Goal: Transaction & Acquisition: Purchase product/service

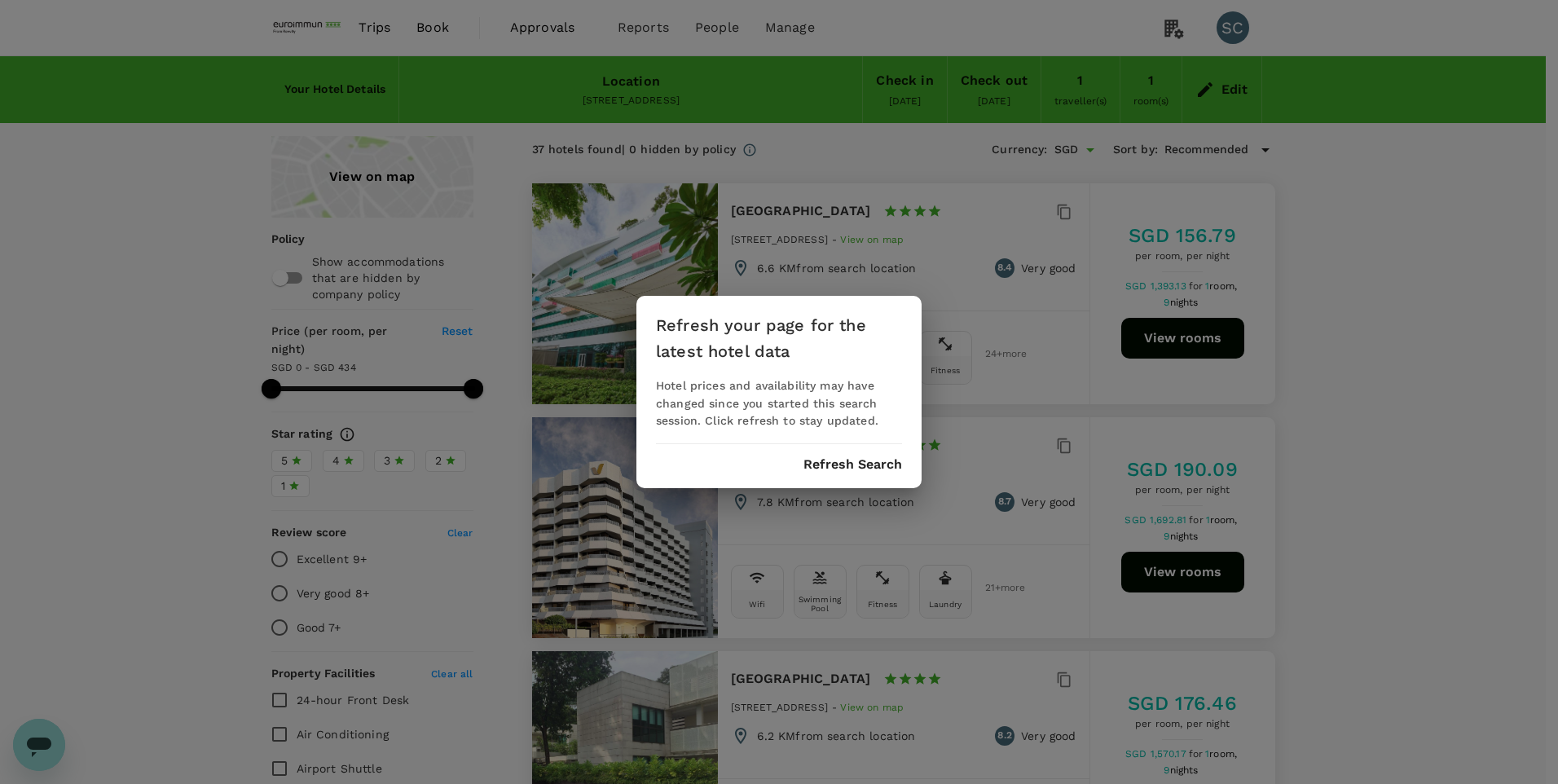
click at [889, 464] on button "Refresh Search" at bounding box center [853, 464] width 99 height 15
click at [844, 465] on button "Refresh Search" at bounding box center [853, 464] width 99 height 15
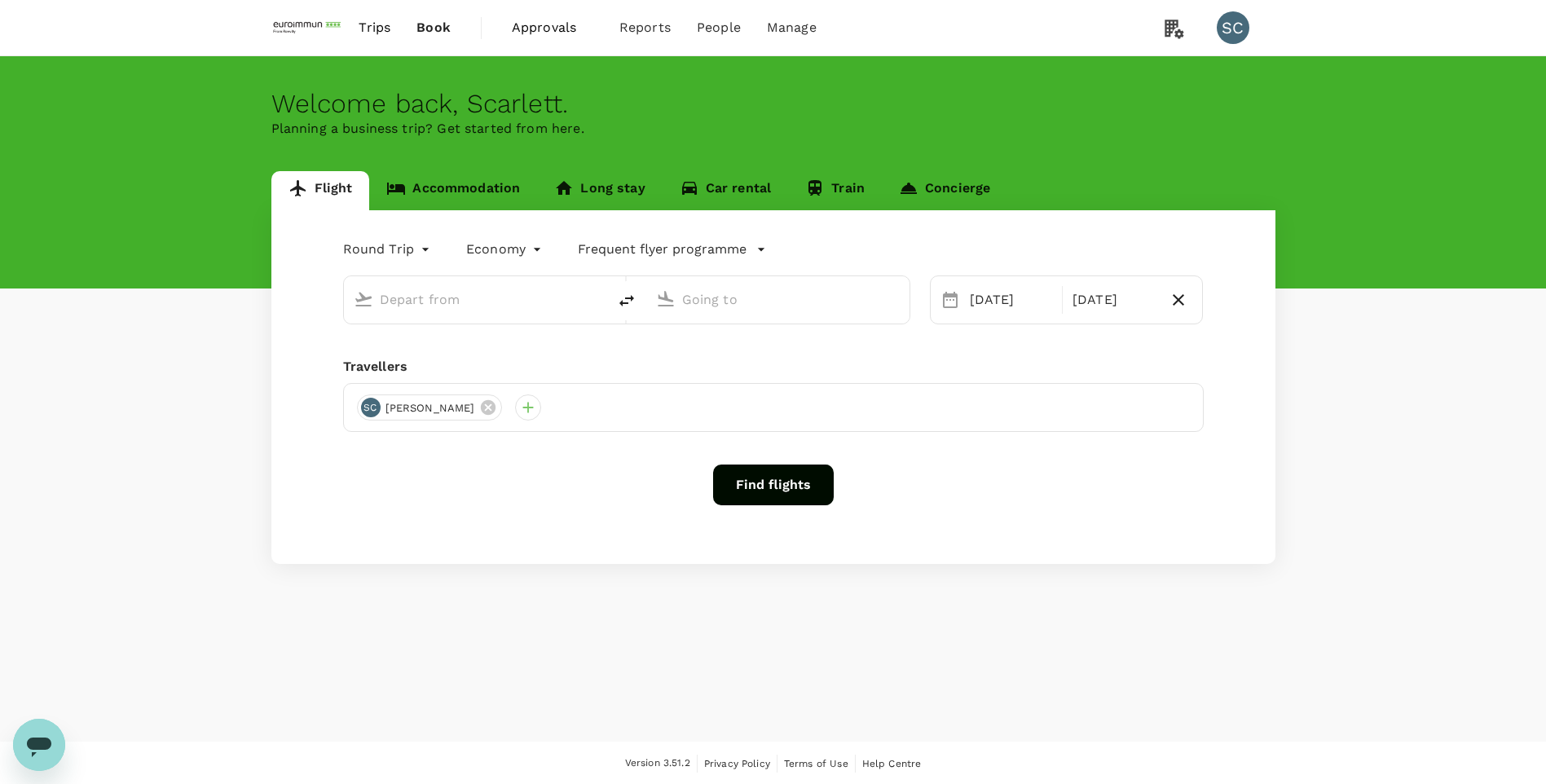
click at [453, 299] on input "text" at bounding box center [476, 299] width 193 height 25
type input "Singapore Changi (SIN)"
type input "Taiwan Taoyuan Intl (TPE)"
type input "Singapore Changi (SIN)"
type input "Taiwan Taoyuan Intl (TPE)"
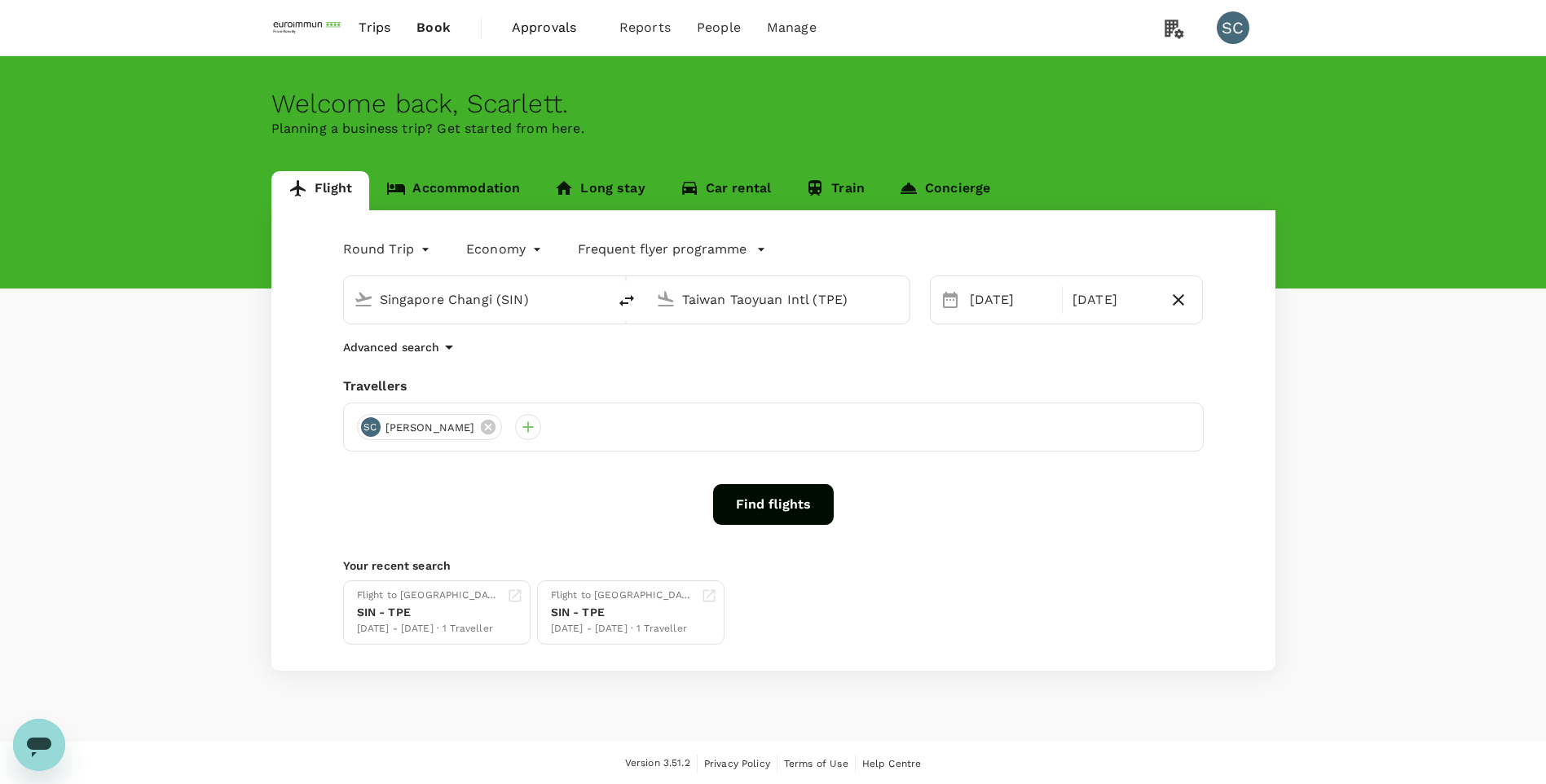
click at [711, 300] on input "Taiwan Taoyuan Intl (TPE)" at bounding box center [779, 299] width 193 height 25
click at [569, 311] on input "Singapore Changi (SIN)" at bounding box center [476, 299] width 193 height 25
type input "p"
click at [512, 362] on p "Beijing Capital Intl" at bounding box center [500, 363] width 287 height 17
type input "Beijing Capital Intl ([GEOGRAPHIC_DATA])"
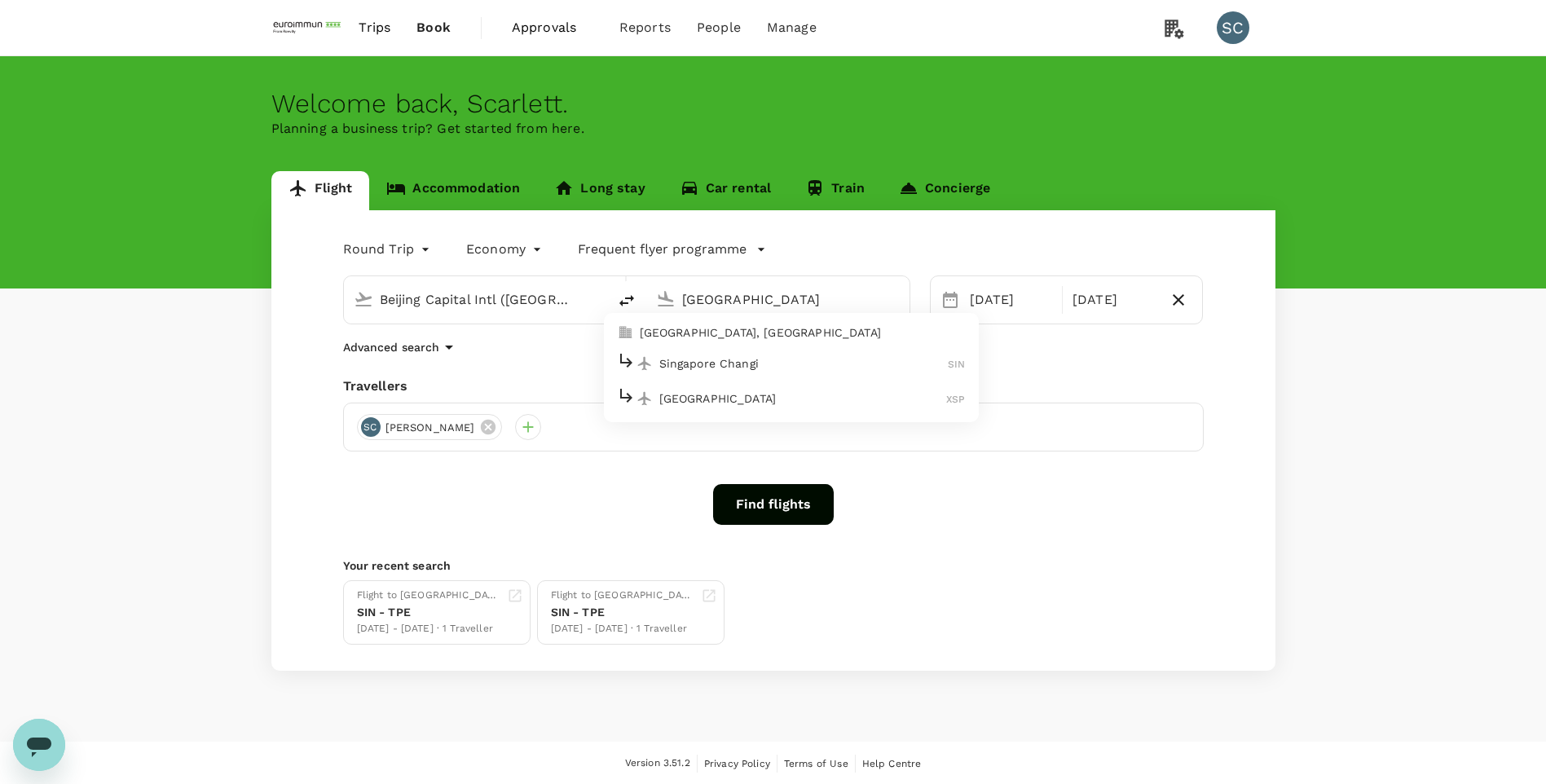
click at [669, 363] on p "Singapore Changi" at bounding box center [804, 363] width 289 height 17
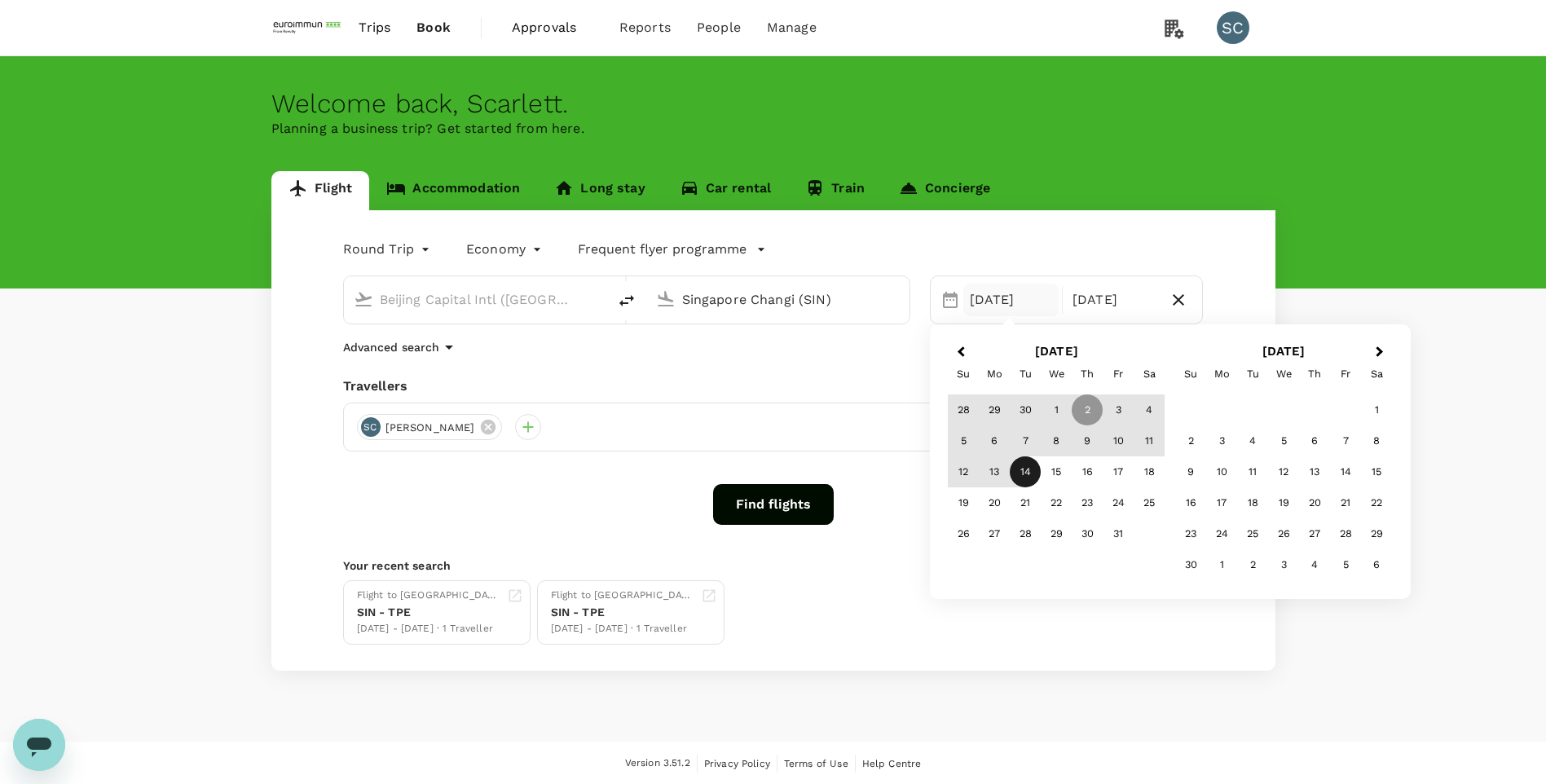
type input "Singapore Changi (SIN)"
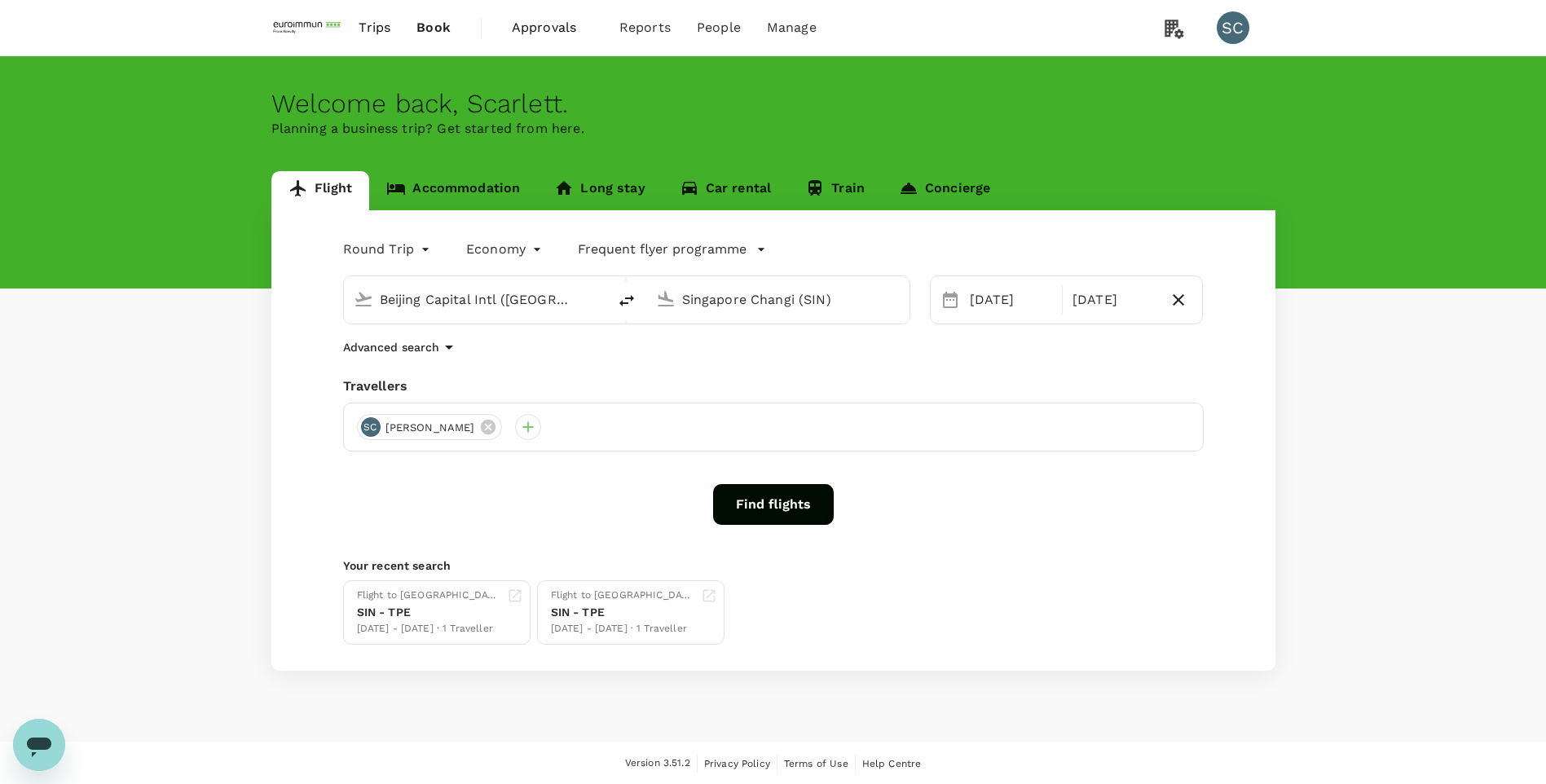
click at [642, 378] on div "Travellers" at bounding box center [773, 386] width 861 height 19
click at [441, 346] on icon "button" at bounding box center [448, 347] width 19 height 19
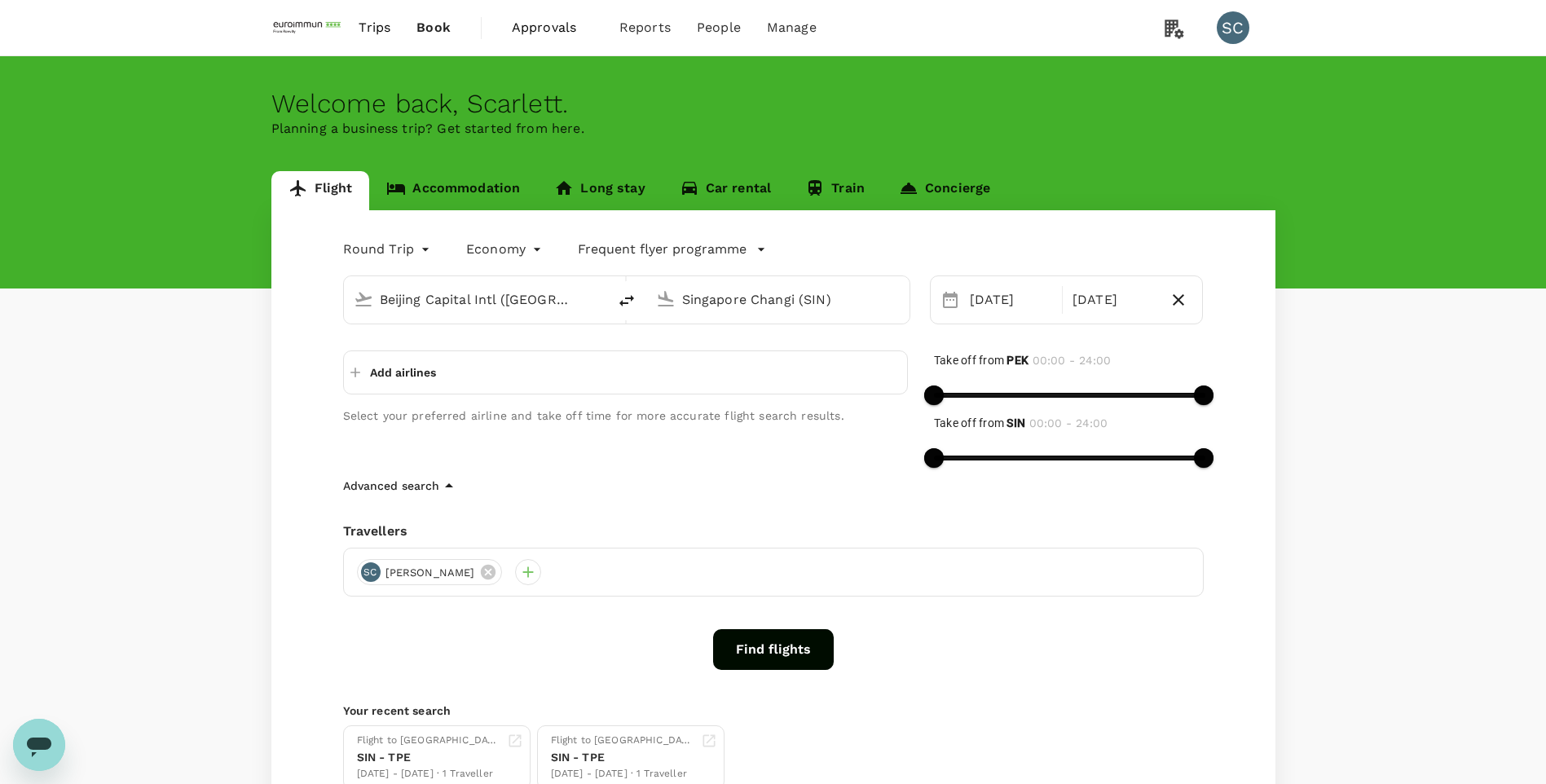
click at [360, 382] on button "Add airlines" at bounding box center [393, 373] width 86 height 30
click at [303, 372] on div "Round Trip roundtrip Economy economy Frequent flyer programme Beijing Capital I…" at bounding box center [774, 512] width 1004 height 606
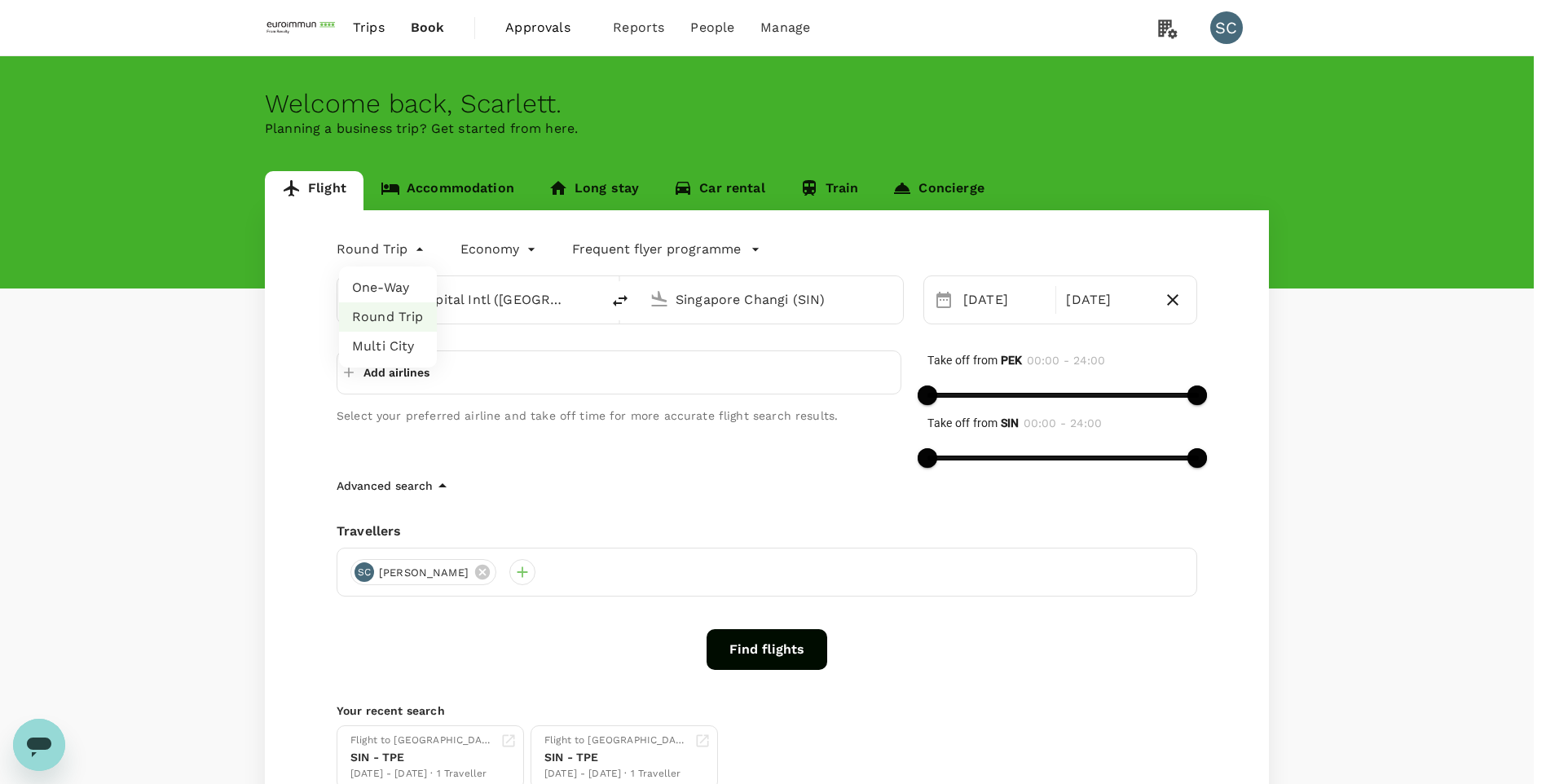
click at [424, 253] on body "Trips Book Approvals 0 Reports People Manage SC Welcome back , [PERSON_NAME] . …" at bounding box center [773, 459] width 1546 height 918
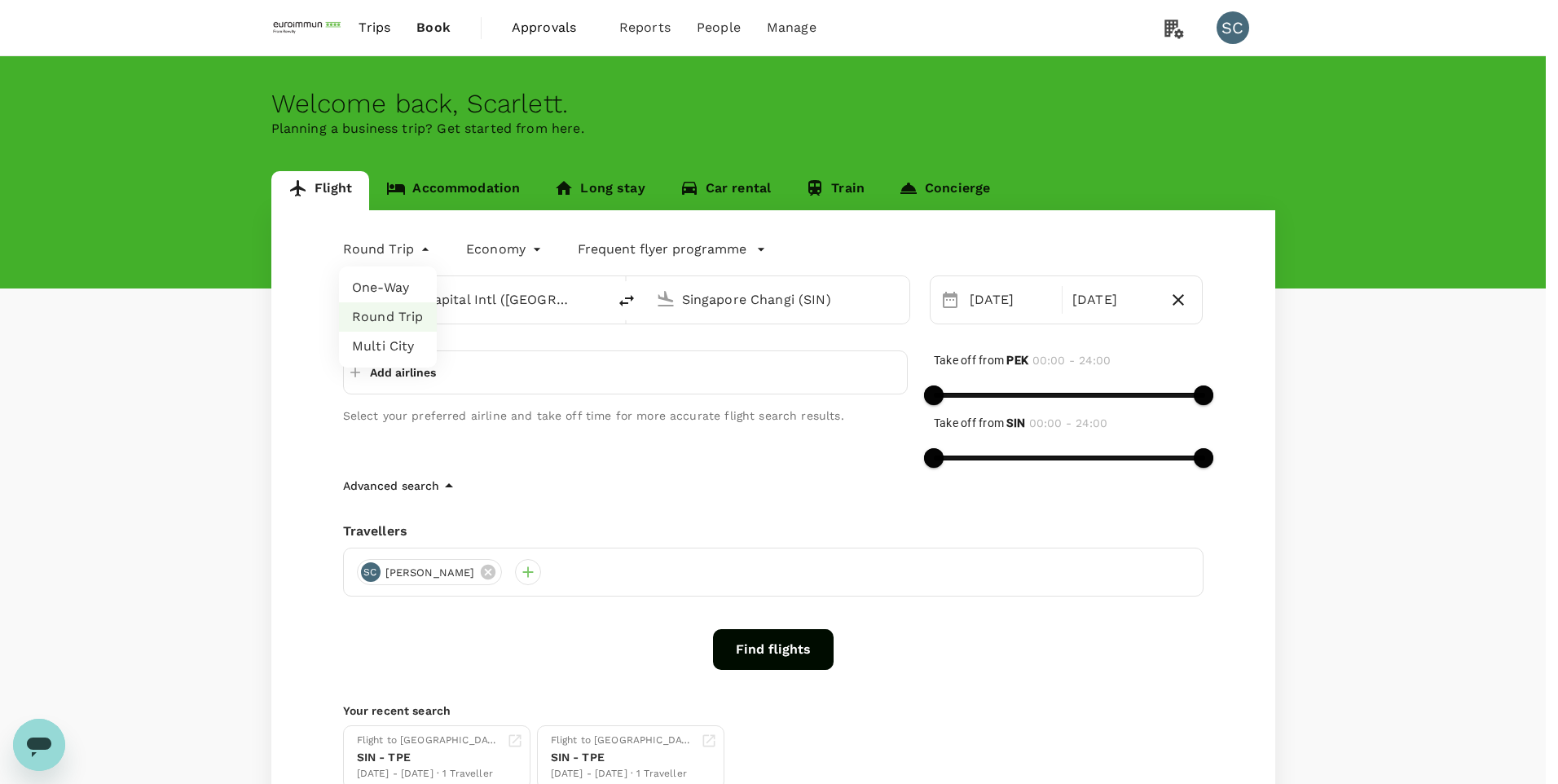
click at [402, 354] on li "Multi City" at bounding box center [388, 347] width 98 height 30
type input "multicity"
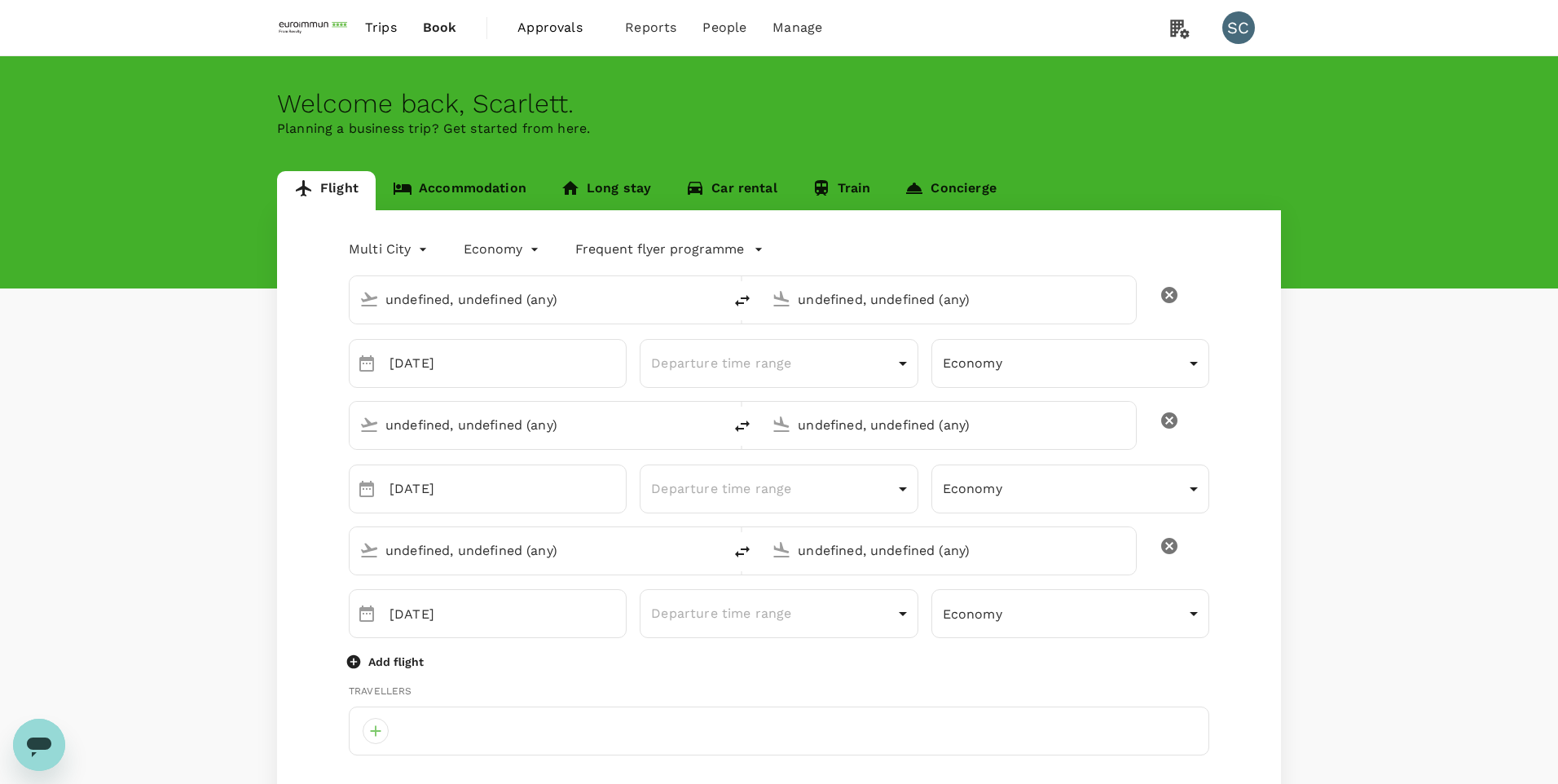
type input "Beijing Capital Intl ([GEOGRAPHIC_DATA])"
type input "Singapore Changi (SIN)"
type input "Beijing Capital Intl ([GEOGRAPHIC_DATA])"
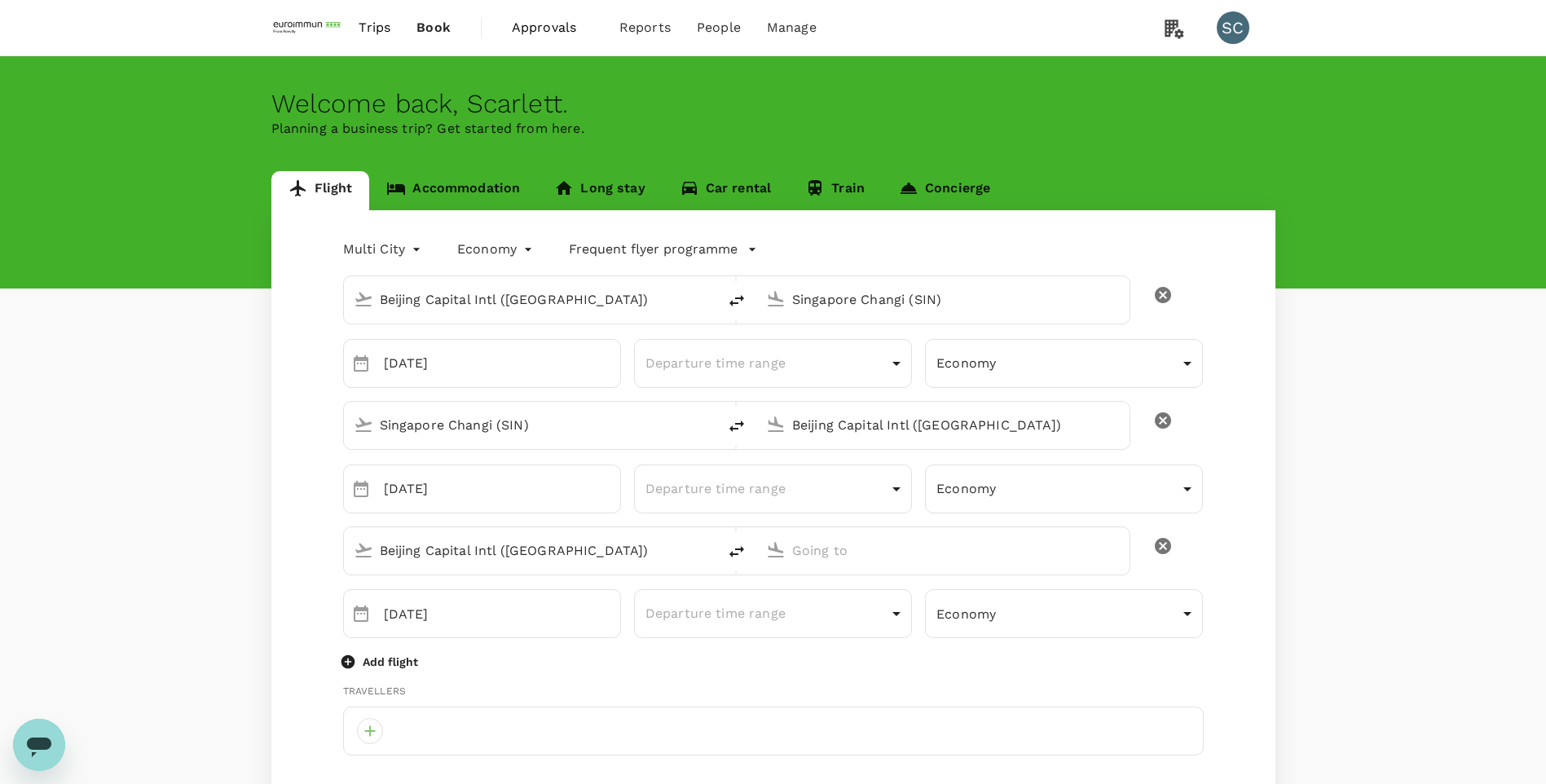
type input "[PERSON_NAME][EMAIL_ADDRESS][DOMAIN_NAME]"
type input "65"
type input "93383284"
click at [480, 373] on input "[DATE]" at bounding box center [502, 363] width 237 height 49
click at [616, 351] on input "[DATE]" at bounding box center [502, 363] width 237 height 49
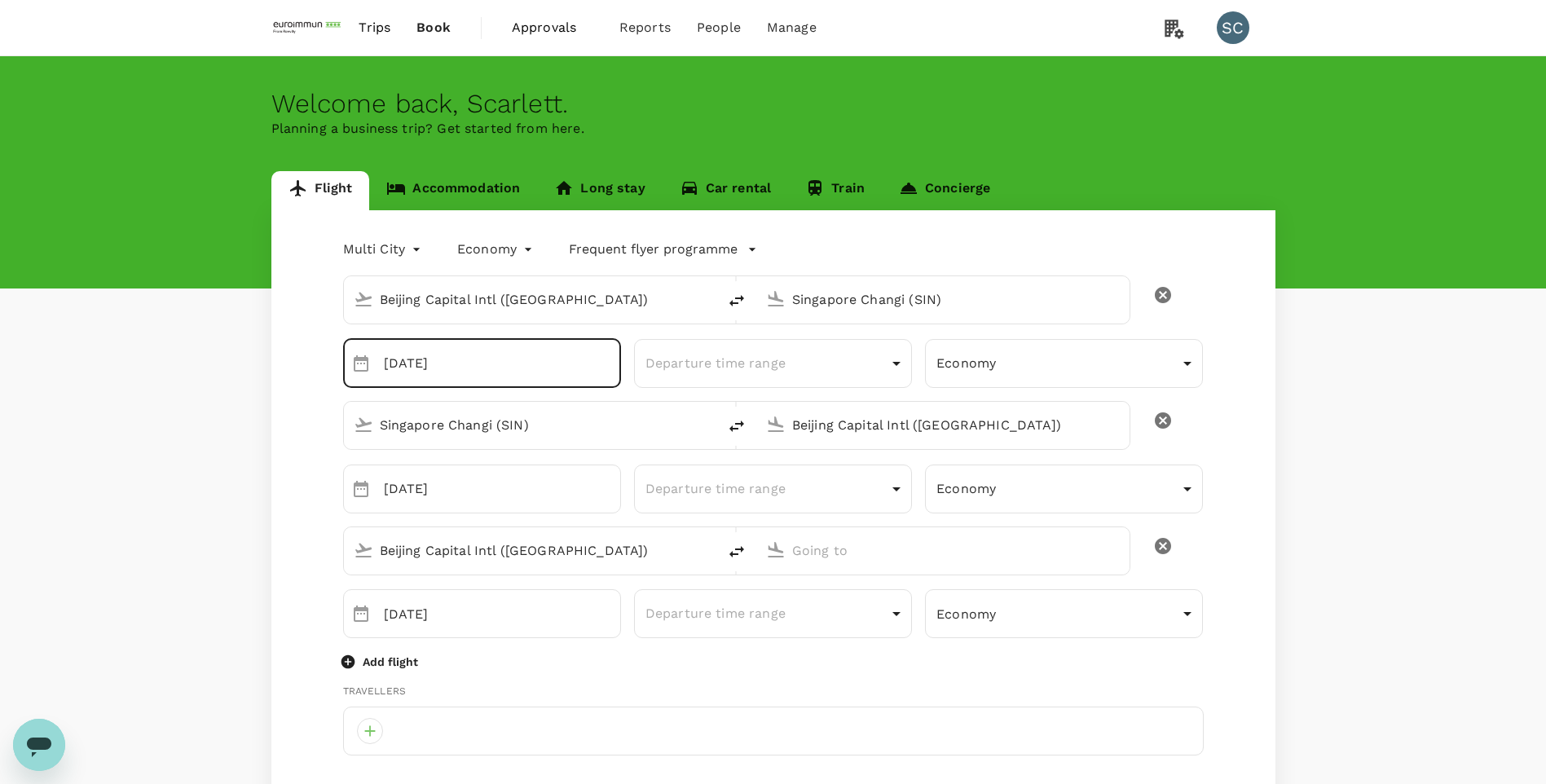
click at [370, 368] on icon "Choose date, selected date is Oct 2, 2025" at bounding box center [361, 363] width 19 height 19
click at [539, 408] on icon "Previous month" at bounding box center [545, 412] width 19 height 19
click at [574, 544] on button "20" at bounding box center [571, 543] width 30 height 30
type input "[DATE]"
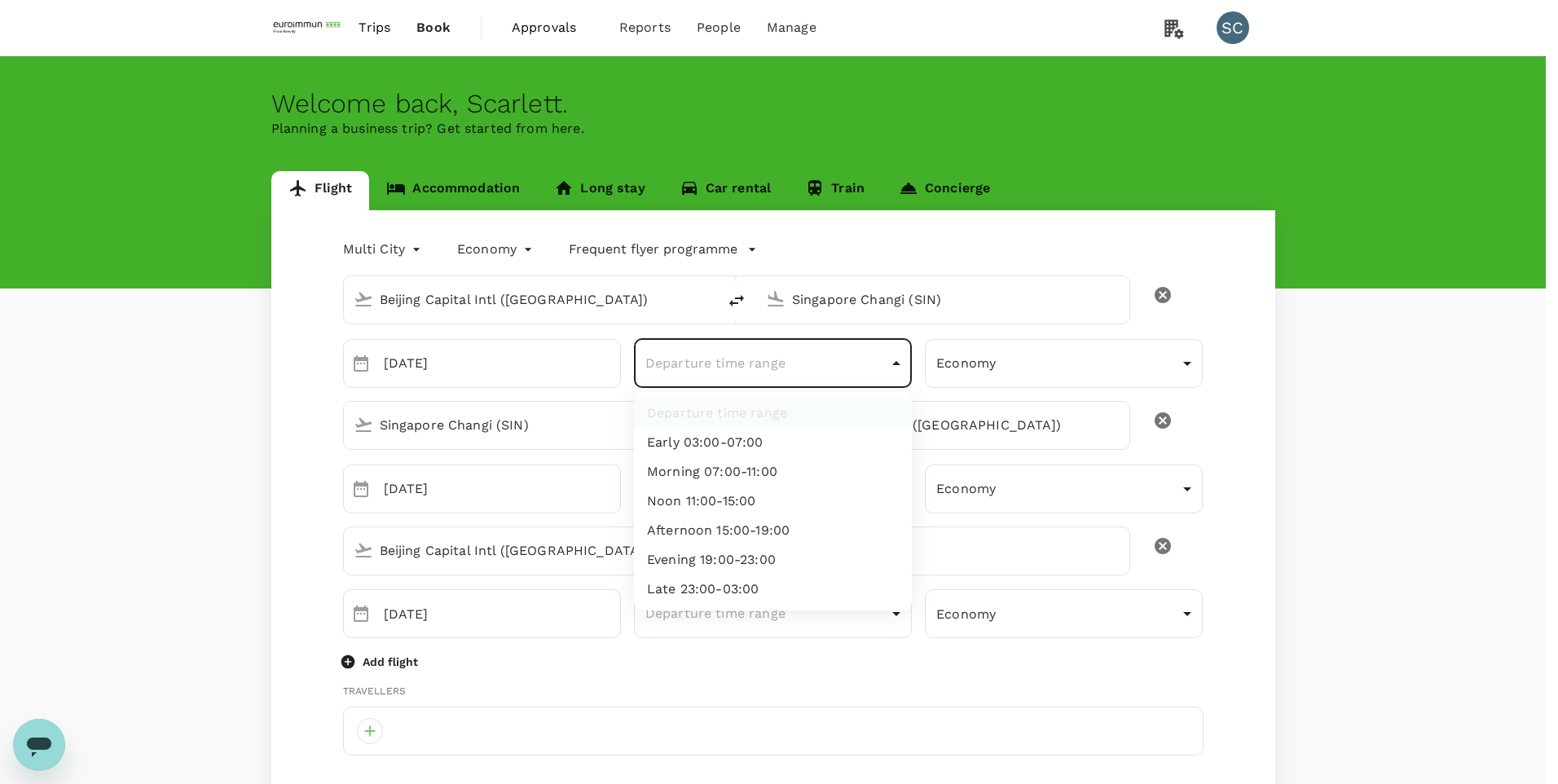
click at [898, 370] on div at bounding box center [779, 392] width 1558 height 784
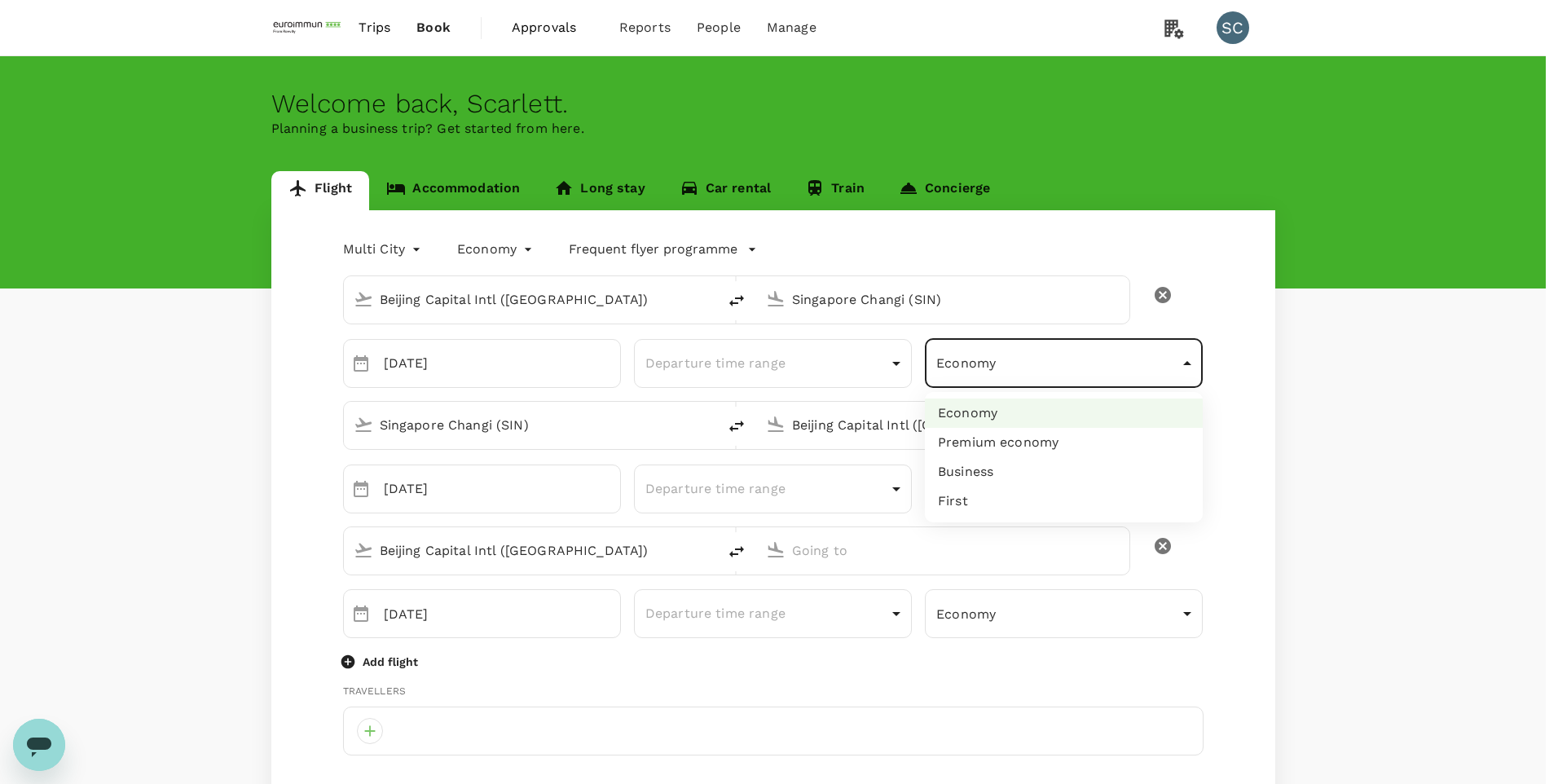
click at [1124, 368] on div at bounding box center [779, 392] width 1558 height 784
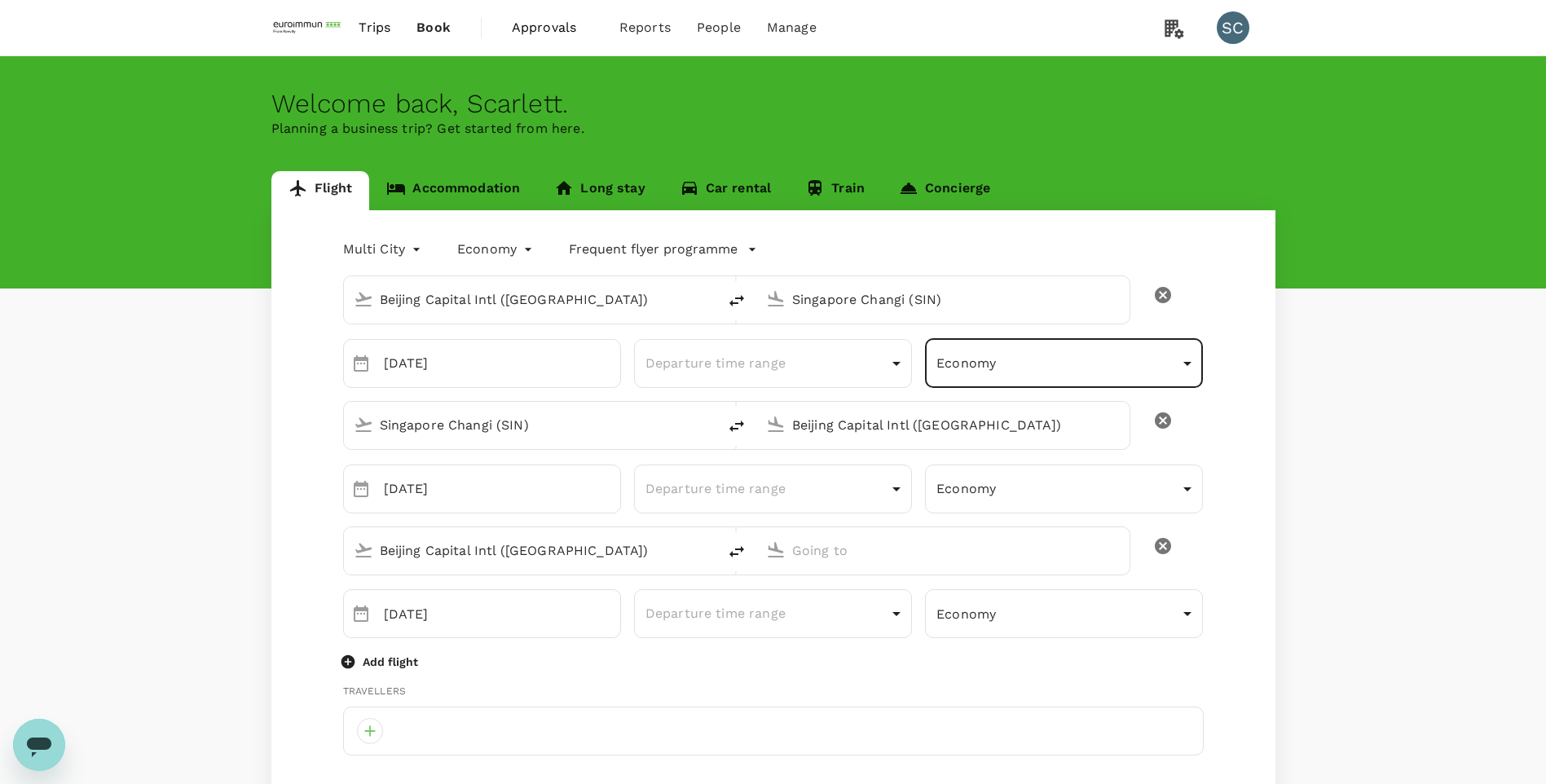
click at [816, 423] on input "Beijing Capital Intl ([GEOGRAPHIC_DATA])" at bounding box center [944, 424] width 303 height 25
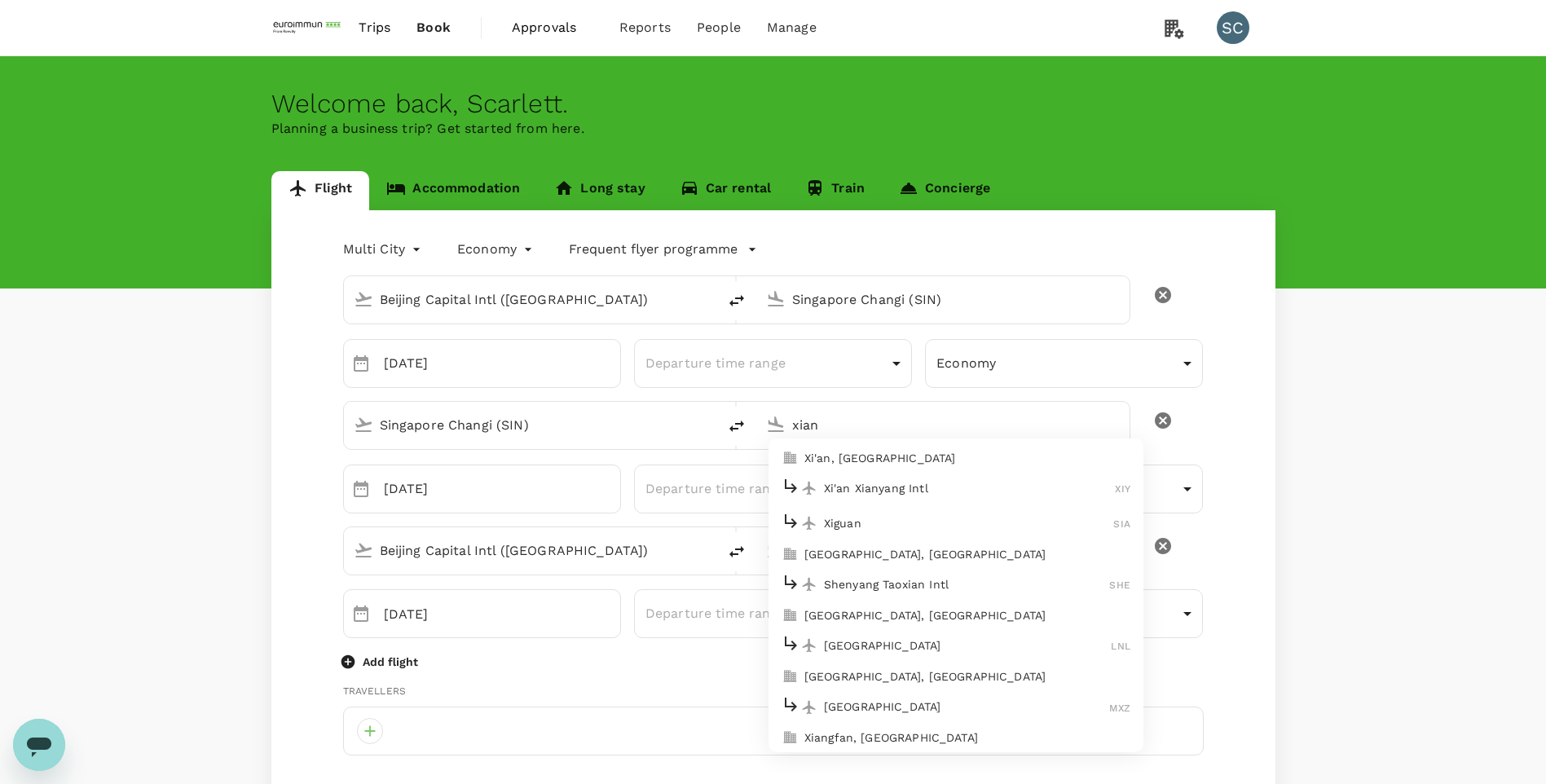
click at [871, 490] on p "Xi'an Xianyang Intl" at bounding box center [970, 488] width 292 height 17
type input "Xi'an Xianyang Intl (XIY)"
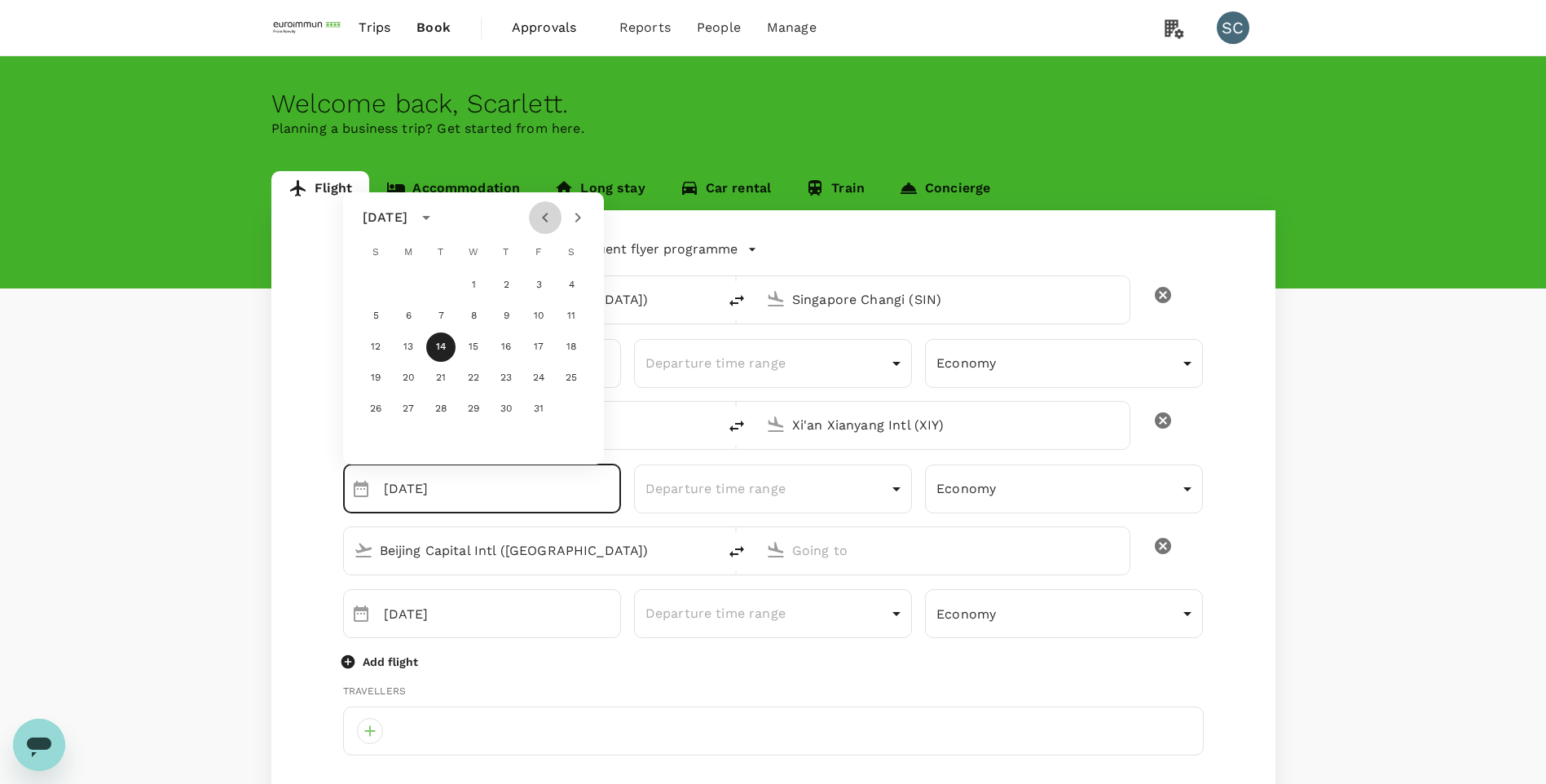
click at [545, 221] on icon "Previous month" at bounding box center [545, 217] width 19 height 19
click at [437, 405] on button "30" at bounding box center [441, 410] width 30 height 30
type input "[DATE]"
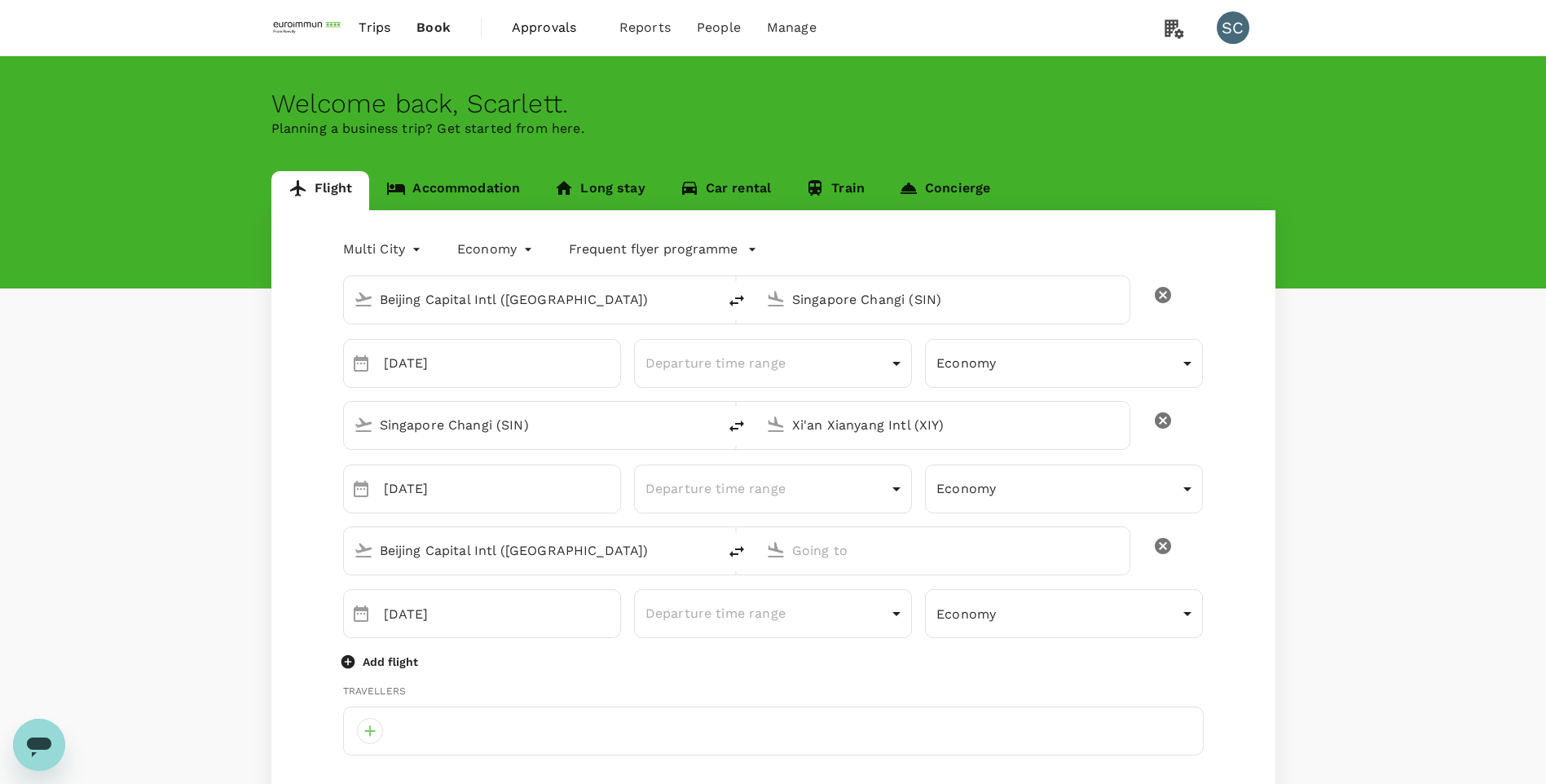
drag, startPoint x: 1157, startPoint y: 551, endPoint x: 1114, endPoint y: 551, distance: 43.0
click at [1157, 551] on icon "delete" at bounding box center [1162, 545] width 19 height 19
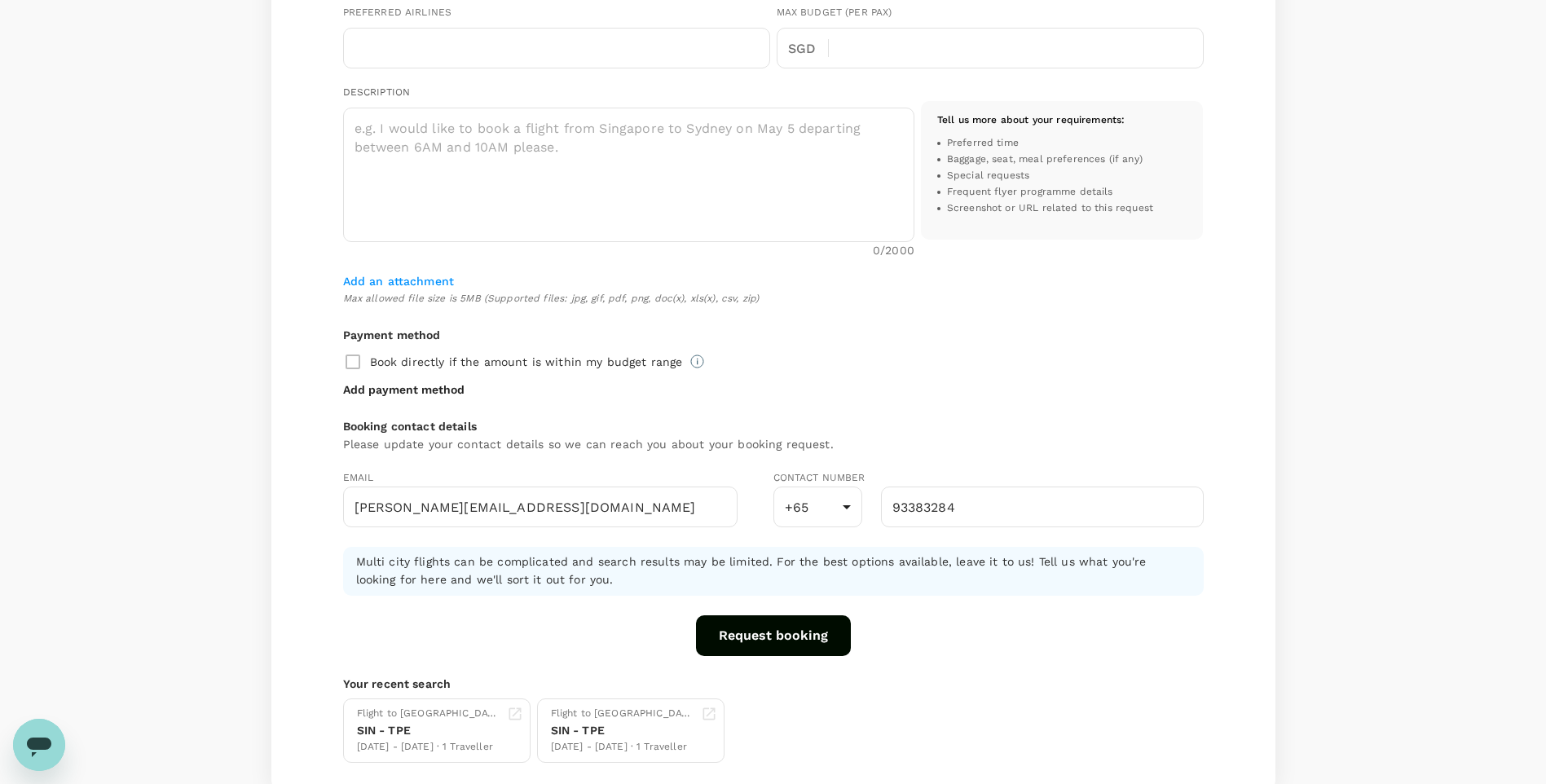
scroll to position [489, 0]
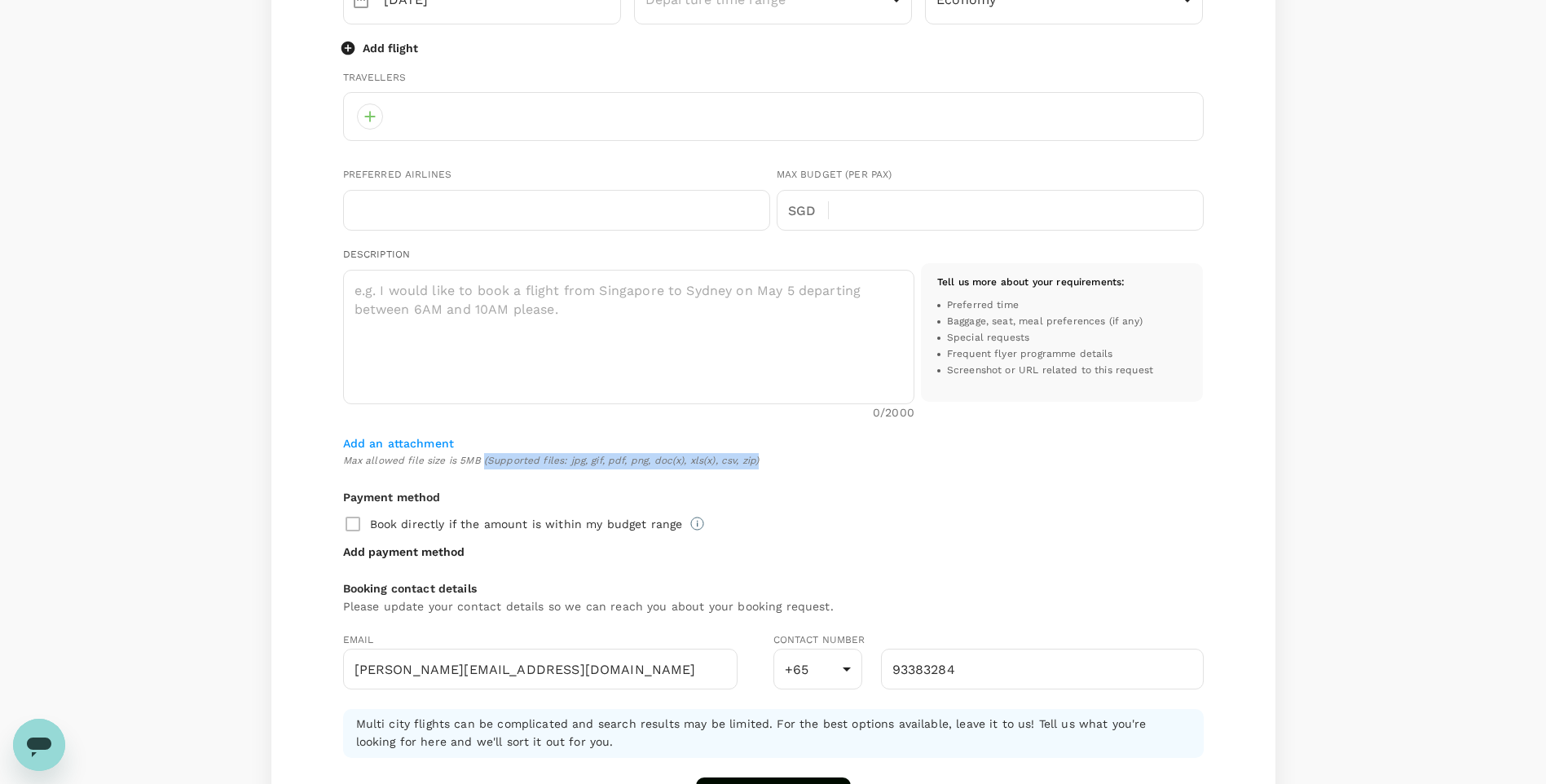
drag, startPoint x: 485, startPoint y: 460, endPoint x: 888, endPoint y: 462, distance: 403.0
click at [888, 462] on span "Max allowed file size is 5MB (Supported files: jpg, gif, pdf, png, doc(x), xls(…" at bounding box center [773, 461] width 861 height 17
drag, startPoint x: 888, startPoint y: 462, endPoint x: 879, endPoint y: 479, distance: 19.2
click at [883, 471] on div "Beijing Capital Intl ([GEOGRAPHIC_DATA]) [GEOGRAPHIC_DATA] Changi (SIN) ​ [DATE…" at bounding box center [773, 296] width 861 height 1045
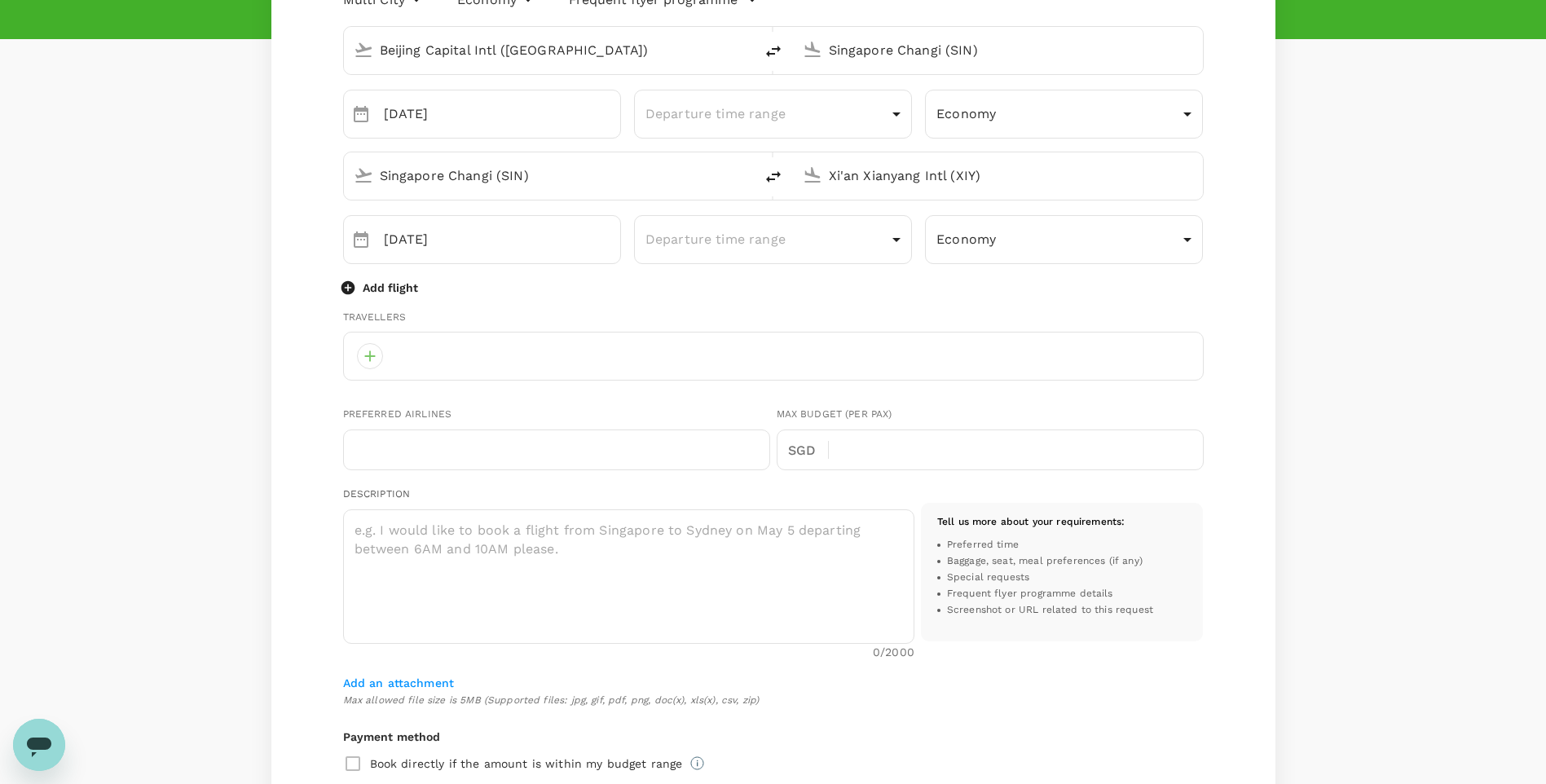
scroll to position [81, 0]
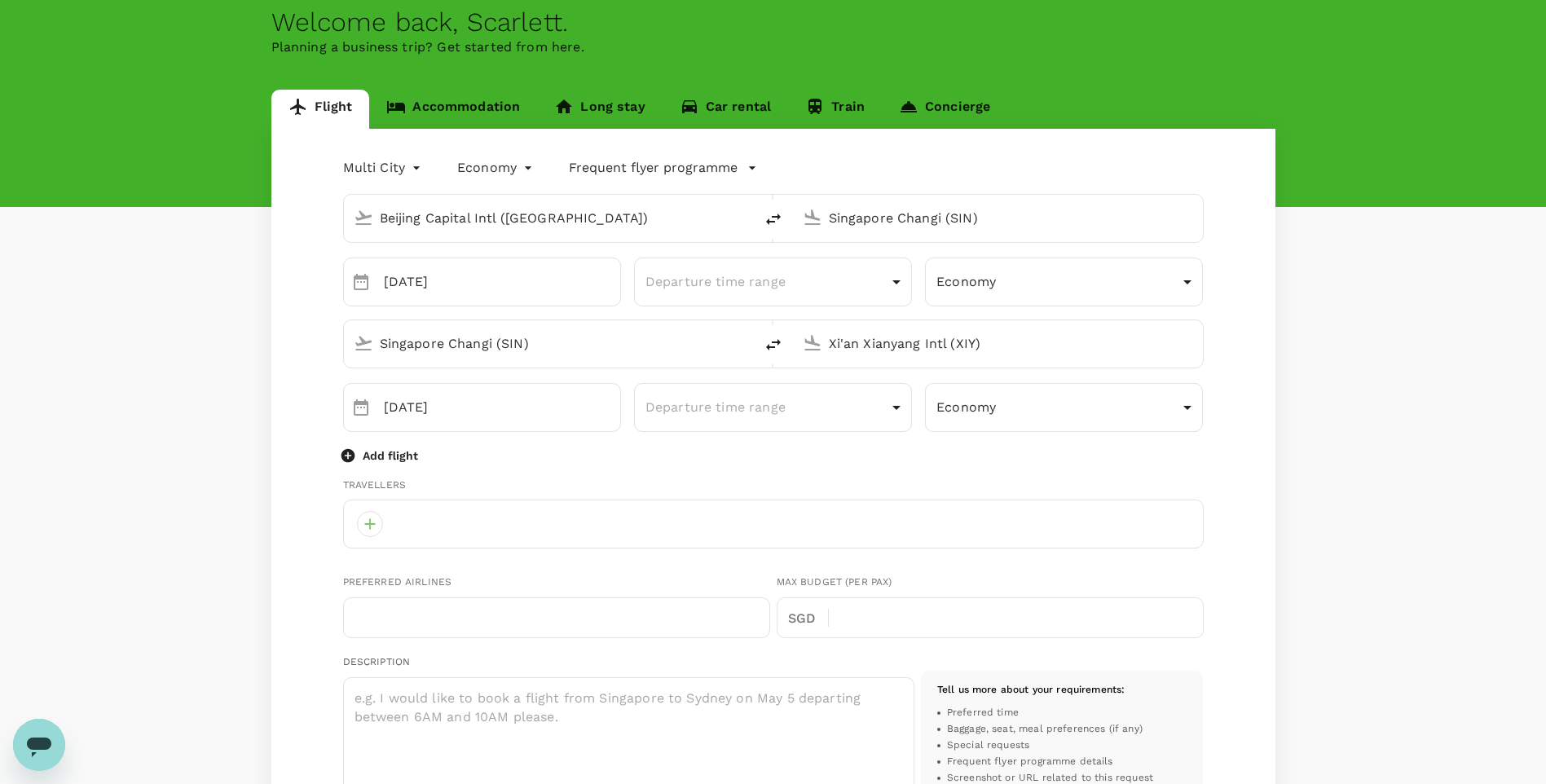
click at [408, 172] on body "Trips Book Approvals 0 Reports People Manage SC Welcome back , [PERSON_NAME] . …" at bounding box center [773, 690] width 1546 height 1543
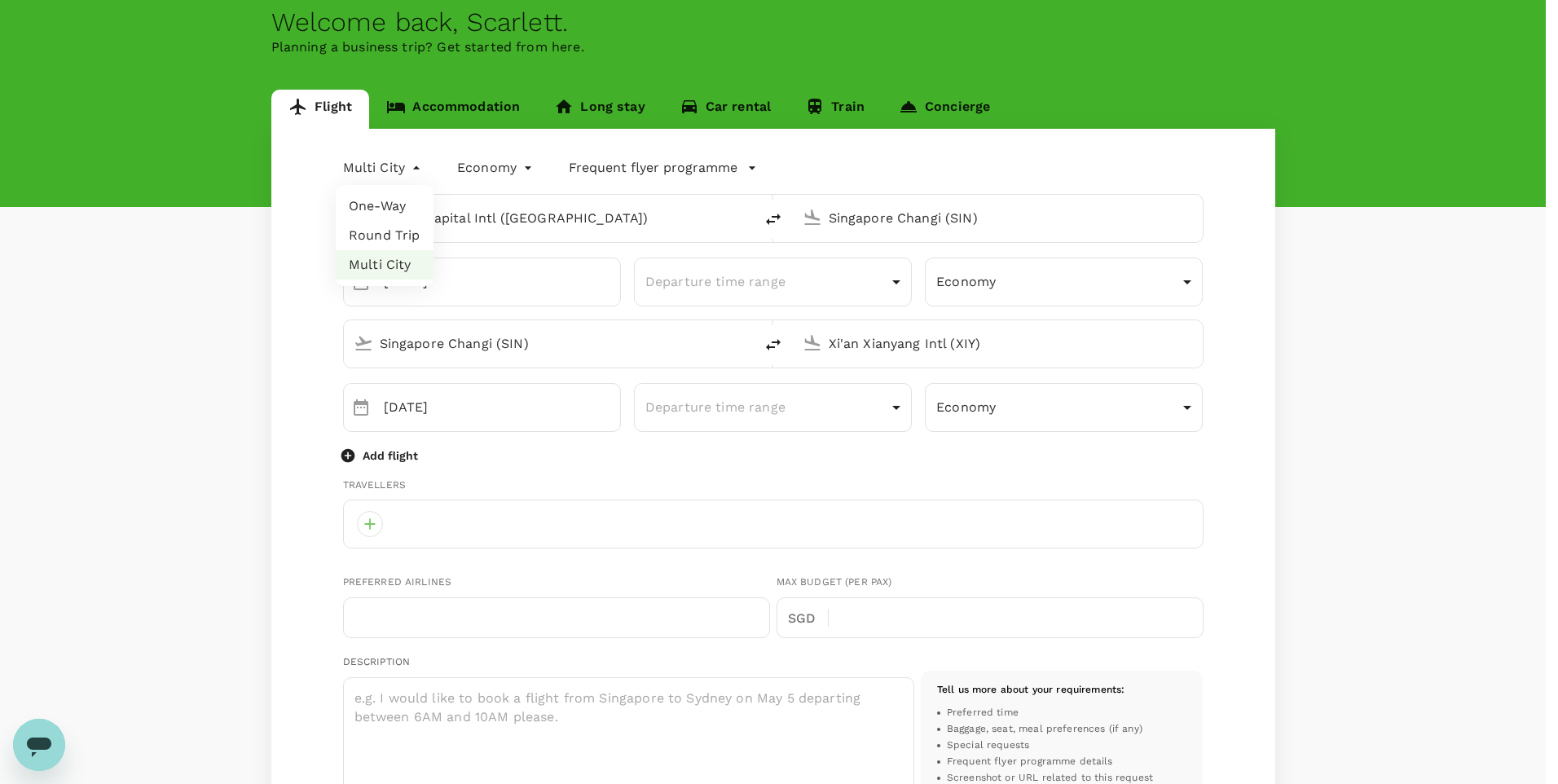
click at [408, 172] on div at bounding box center [779, 392] width 1558 height 784
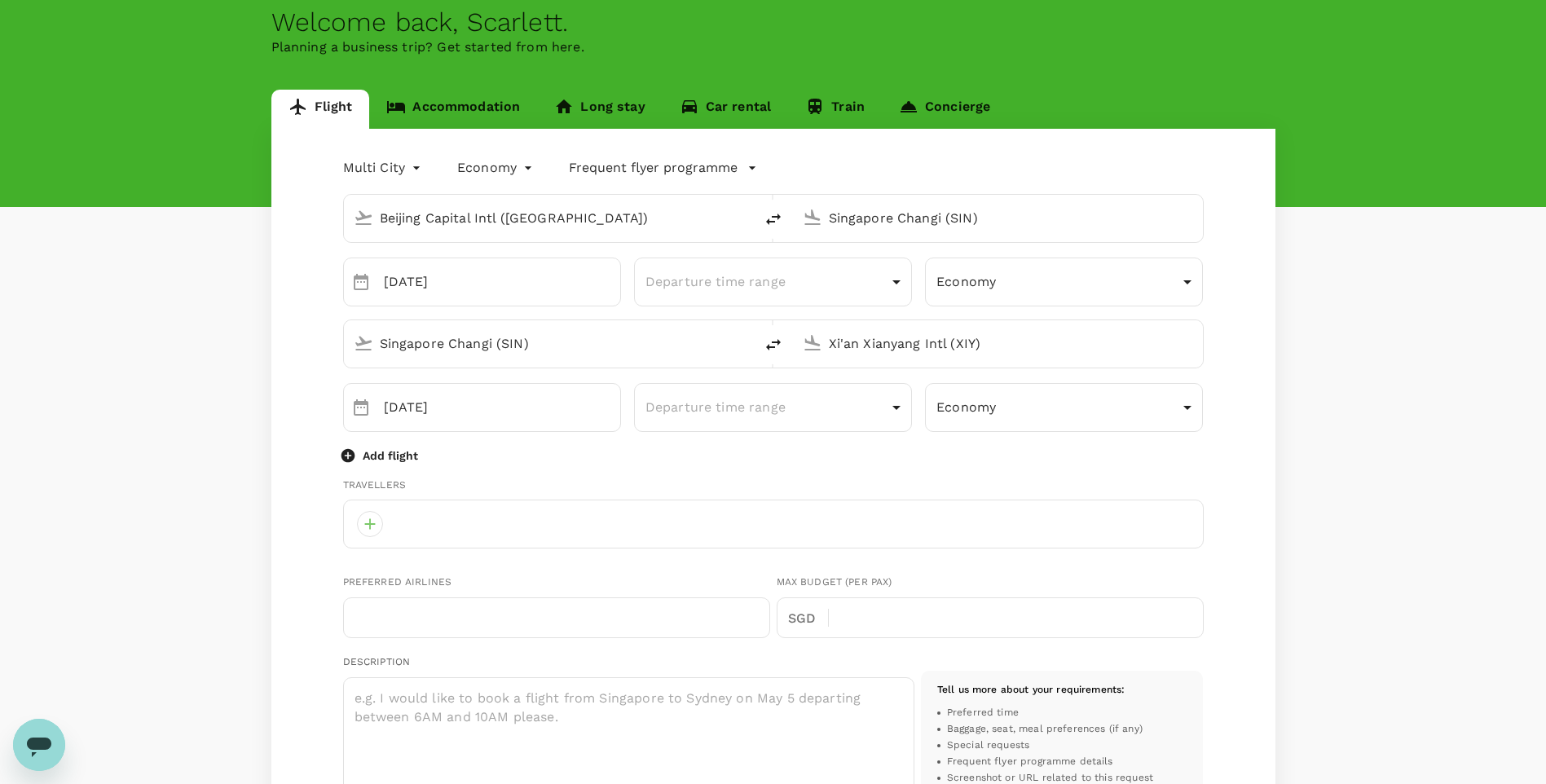
click at [1391, 472] on div "Flight Accommodation Long stay Car rental Train Concierge Multi City multicity …" at bounding box center [773, 724] width 1546 height 1268
click at [373, 520] on div at bounding box center [370, 524] width 26 height 26
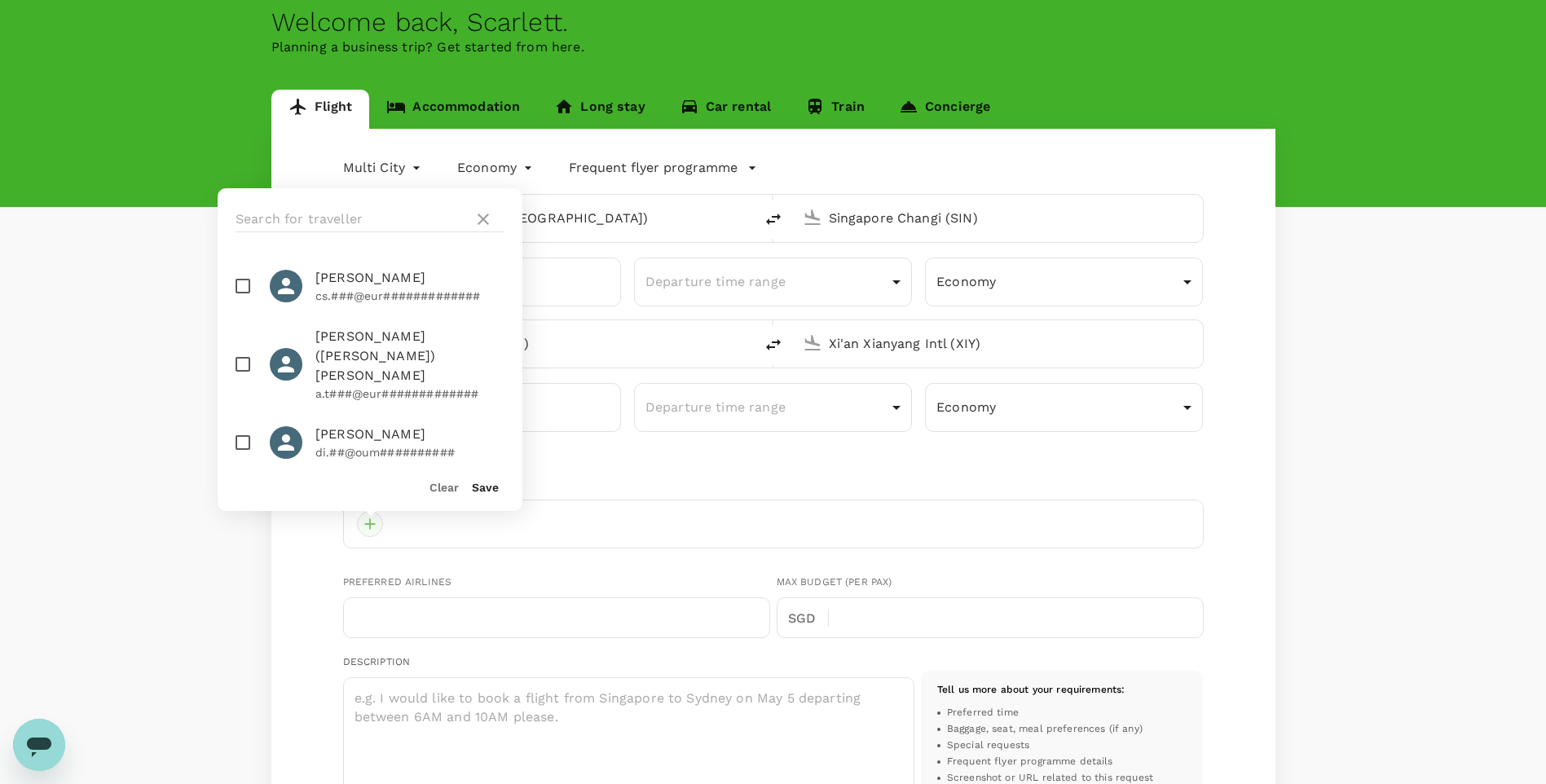
click at [373, 520] on div at bounding box center [370, 524] width 26 height 26
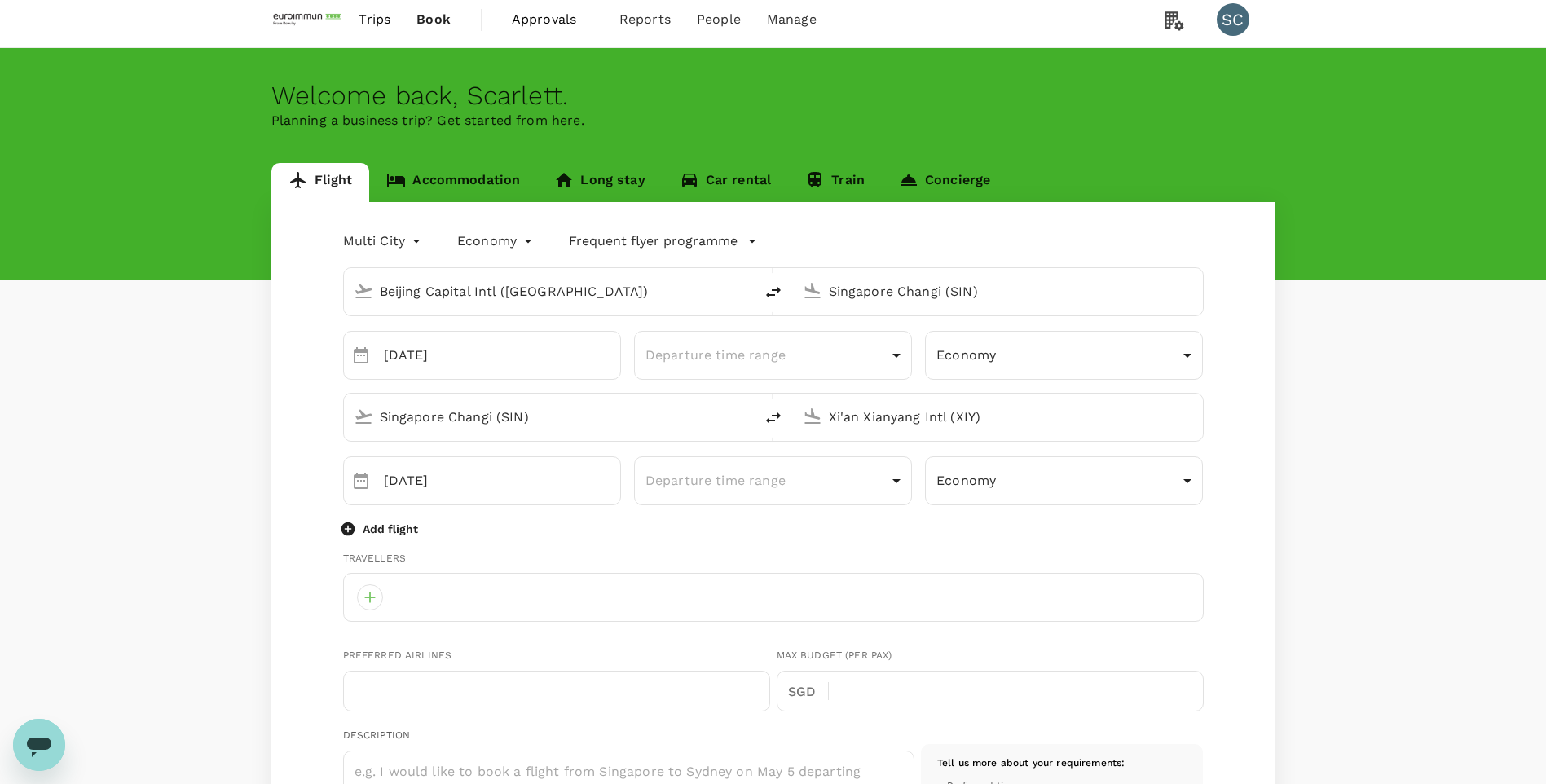
scroll to position [0, 0]
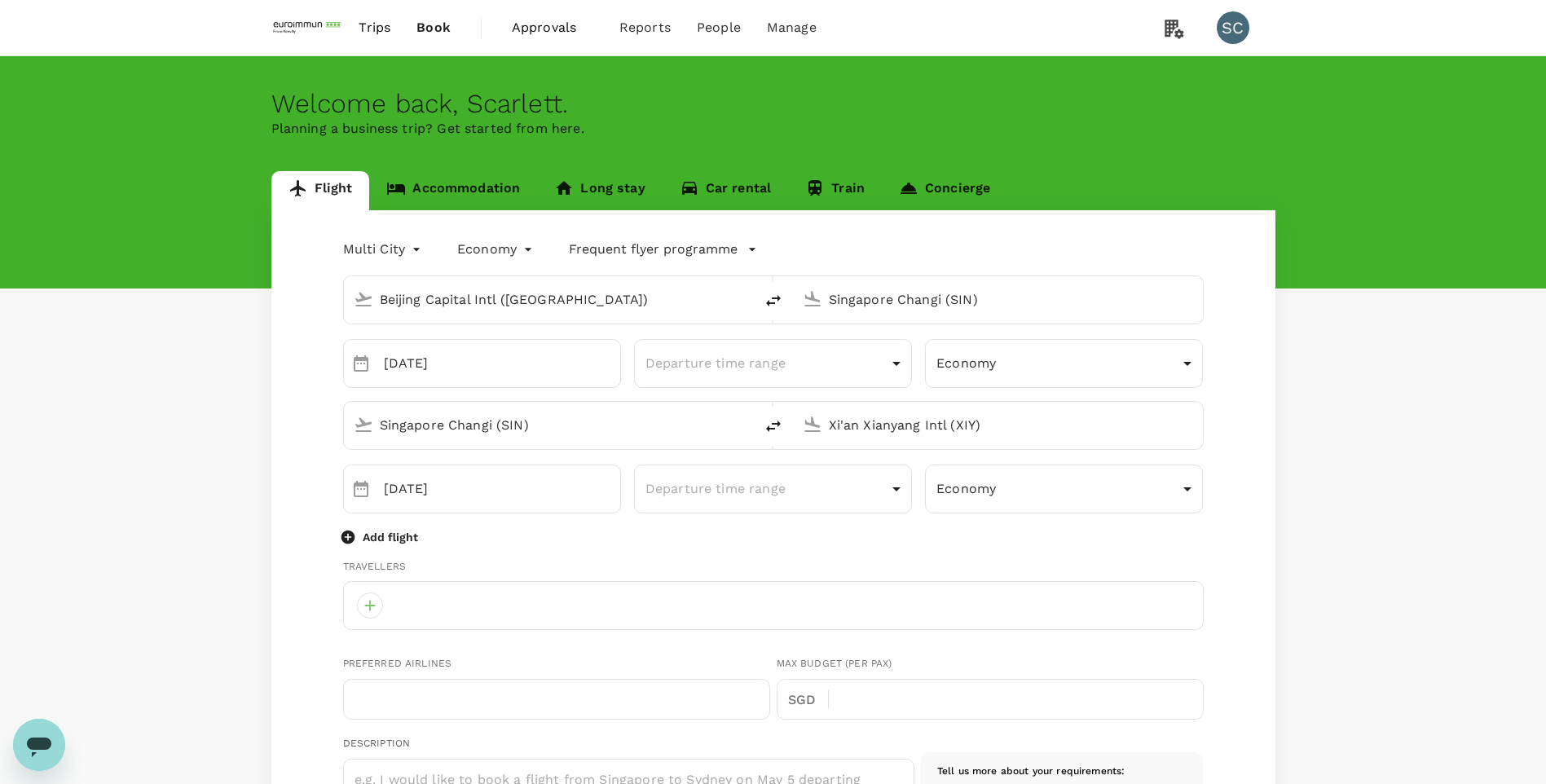
click at [478, 186] on link "Accommodation" at bounding box center [453, 190] width 168 height 39
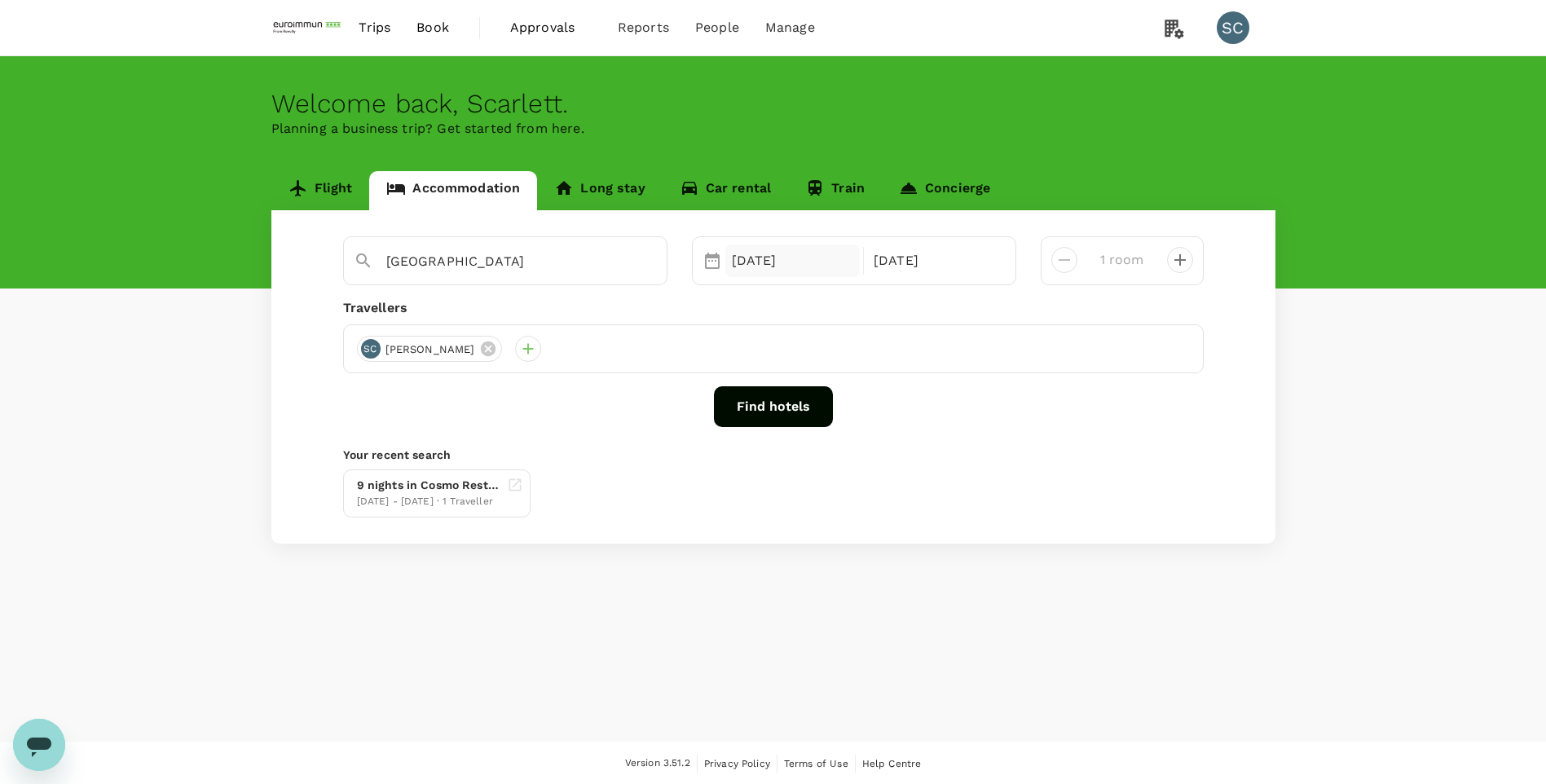
click at [762, 261] on div "[DATE]" at bounding box center [792, 260] width 135 height 32
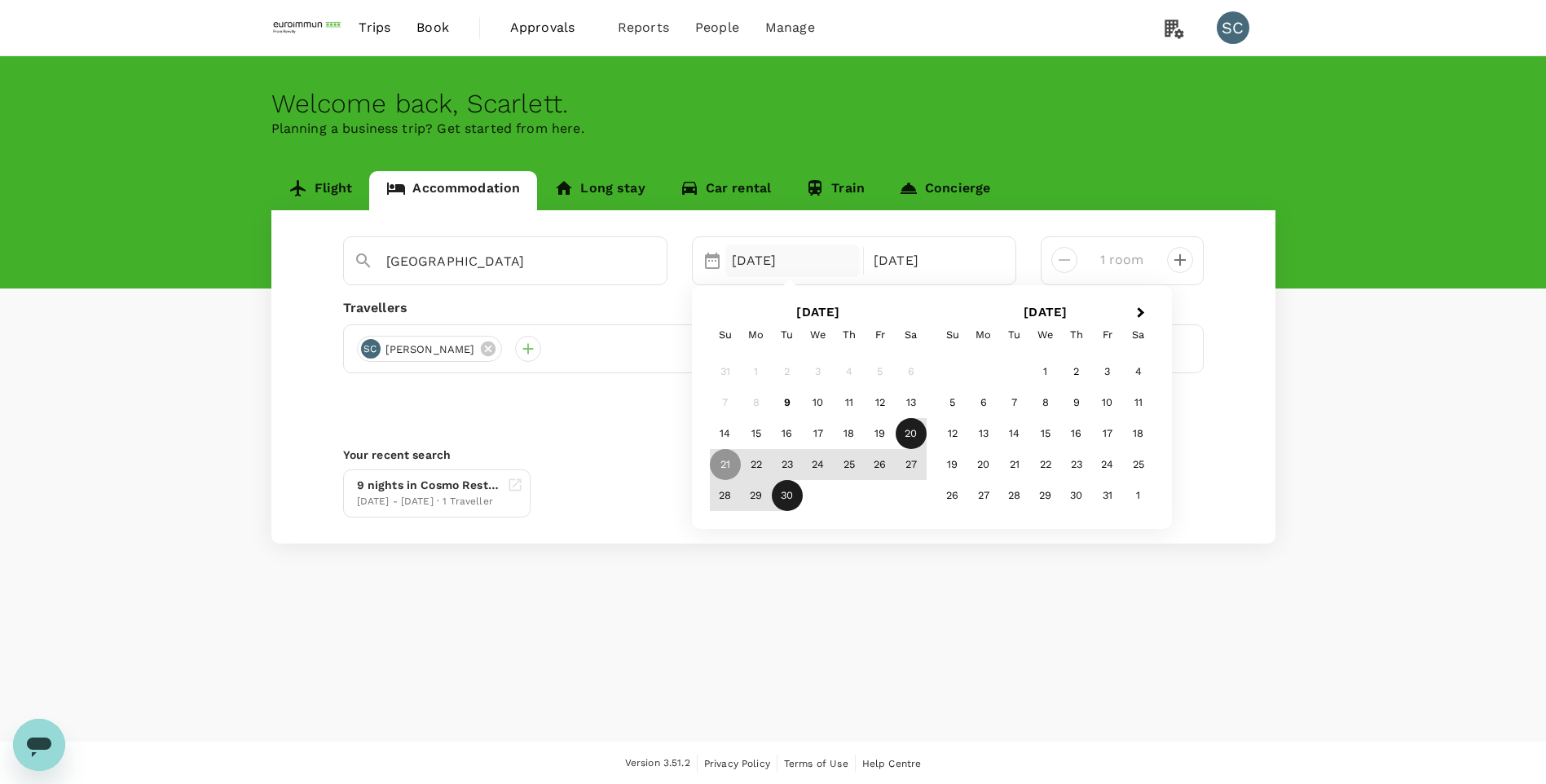
click at [911, 440] on div "20" at bounding box center [911, 433] width 31 height 31
click at [781, 497] on div "30" at bounding box center [787, 495] width 31 height 31
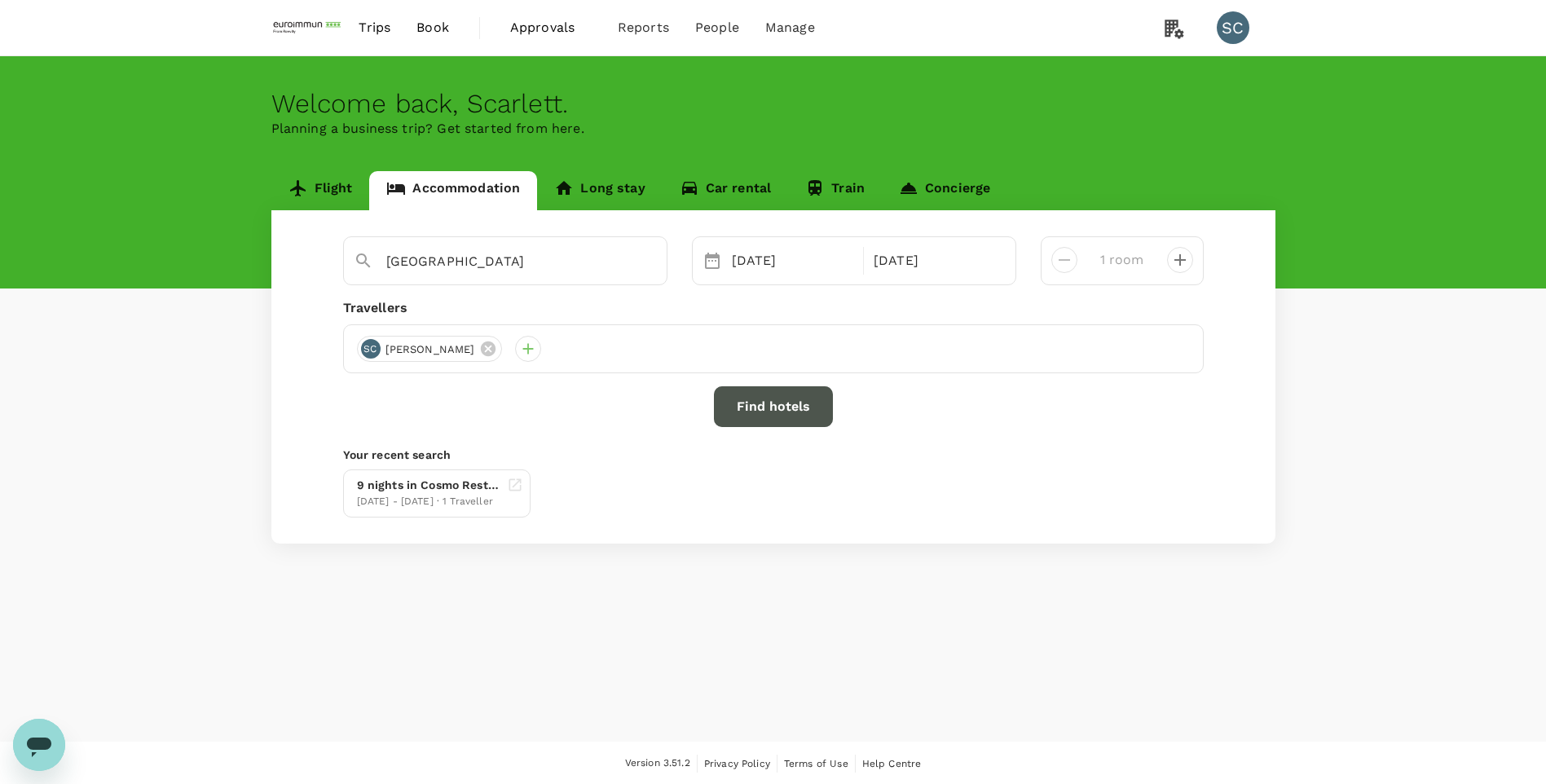
click at [767, 419] on button "Find hotels" at bounding box center [773, 407] width 119 height 41
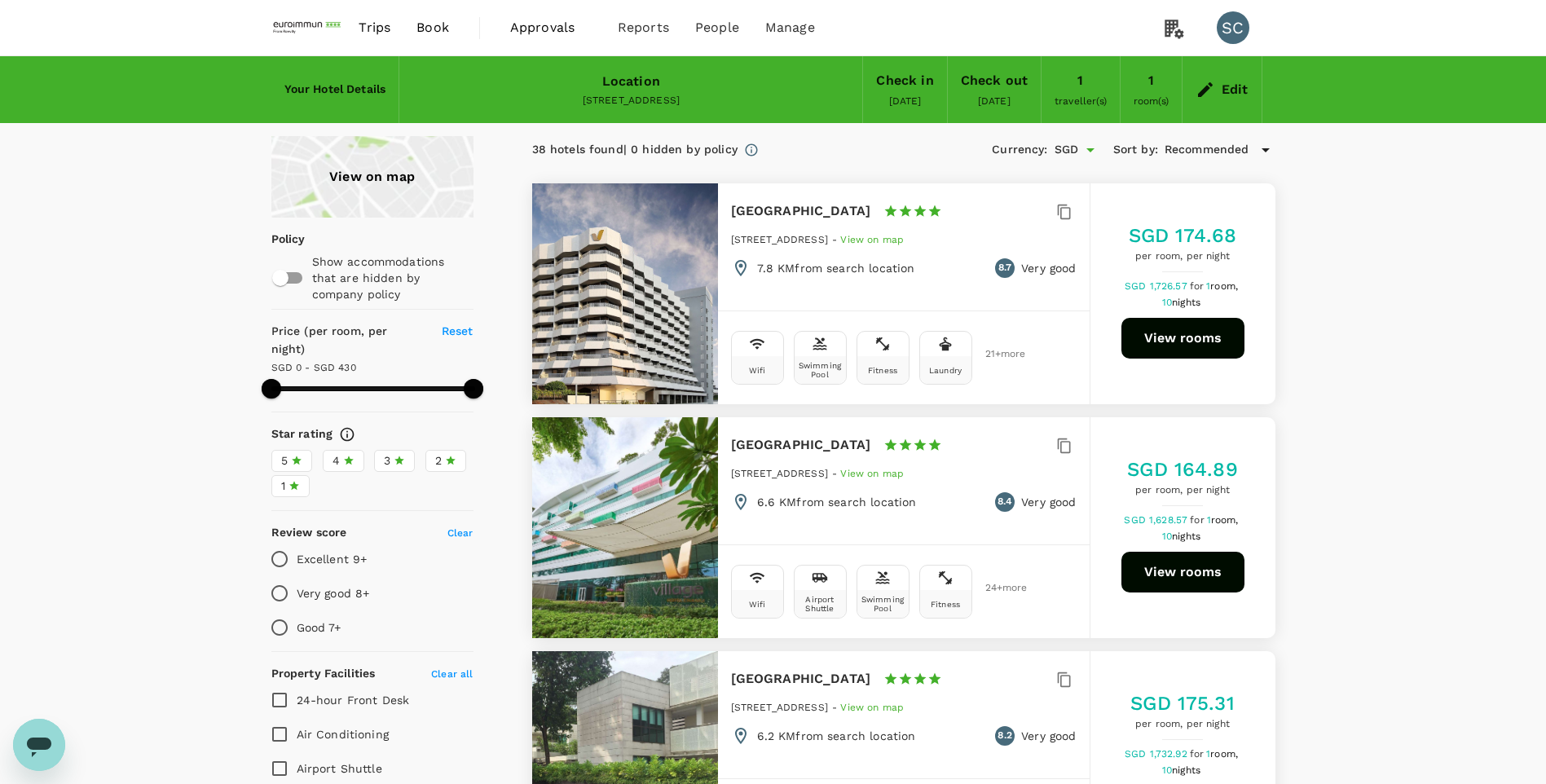
type input "429"
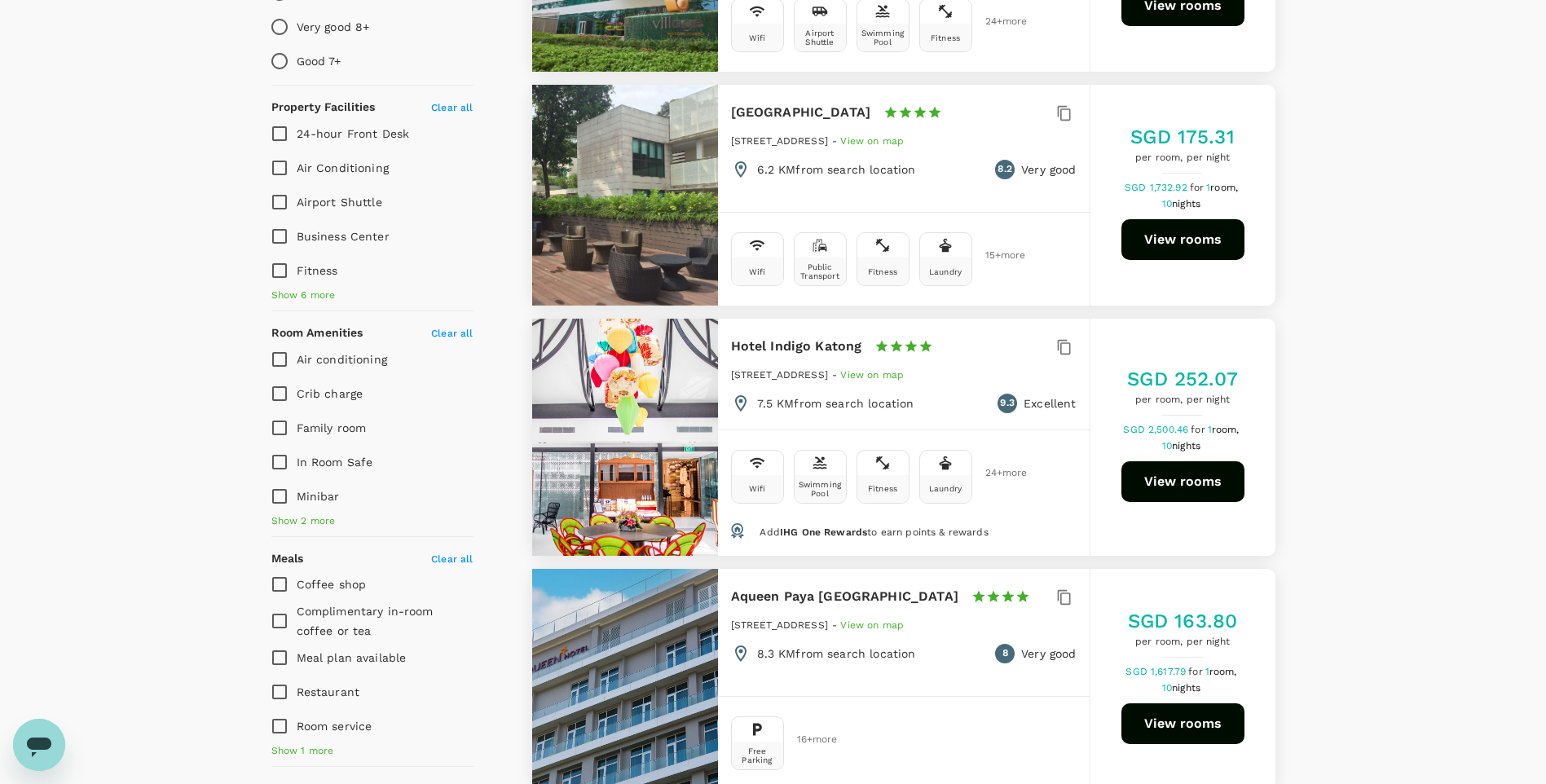
scroll to position [570, 0]
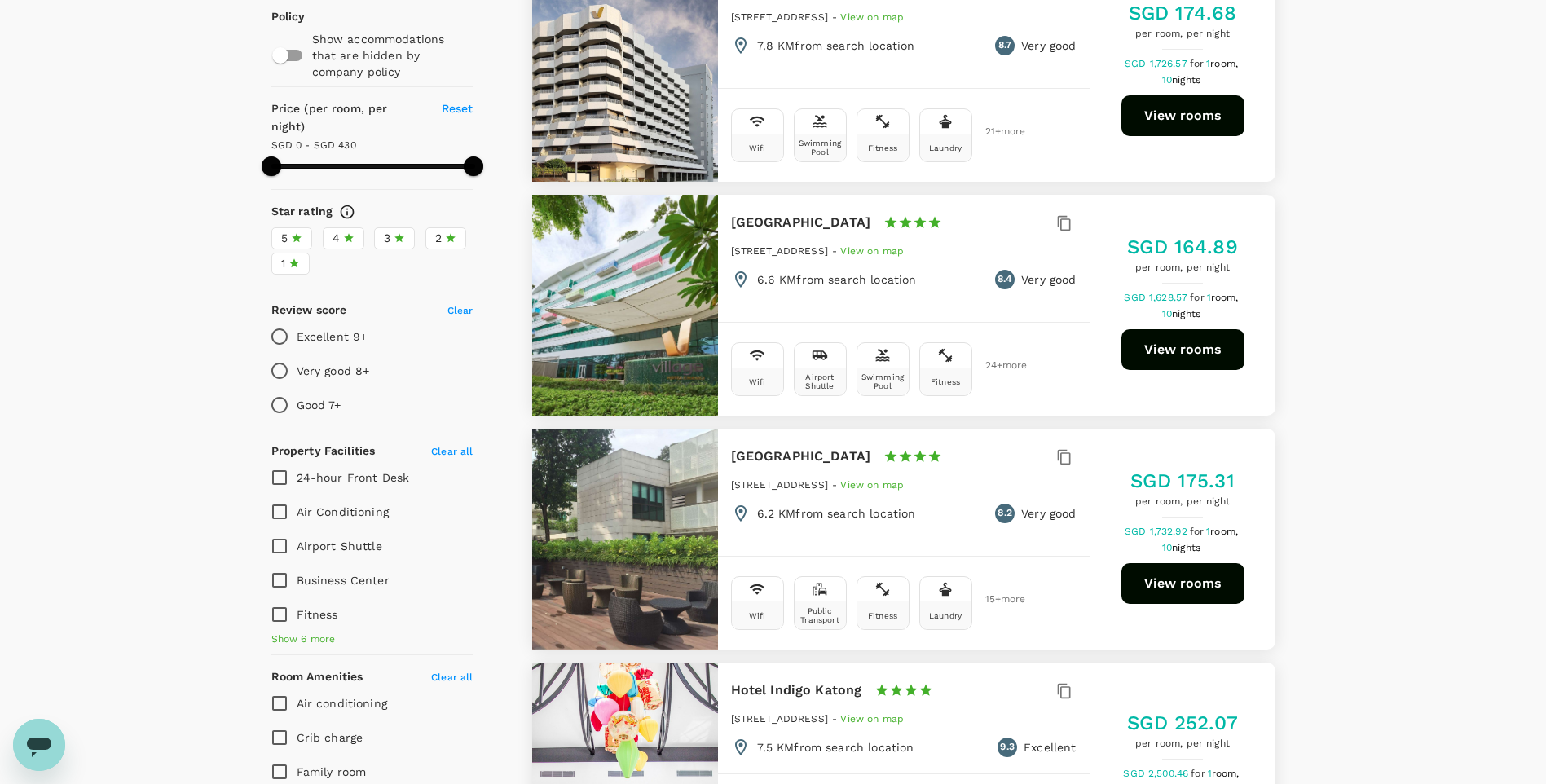
scroll to position [0, 0]
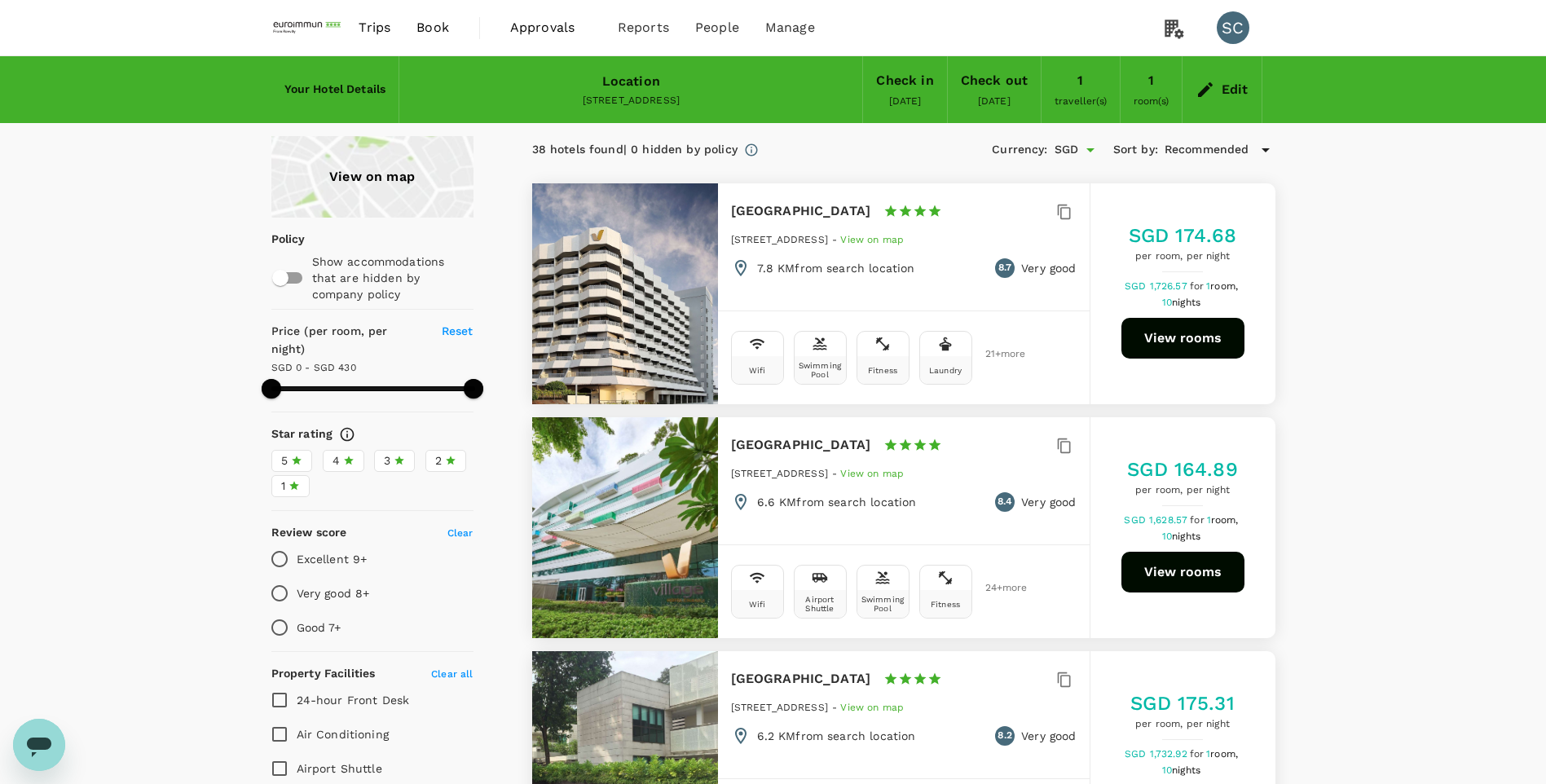
click at [377, 27] on span "Trips" at bounding box center [374, 27] width 31 height 19
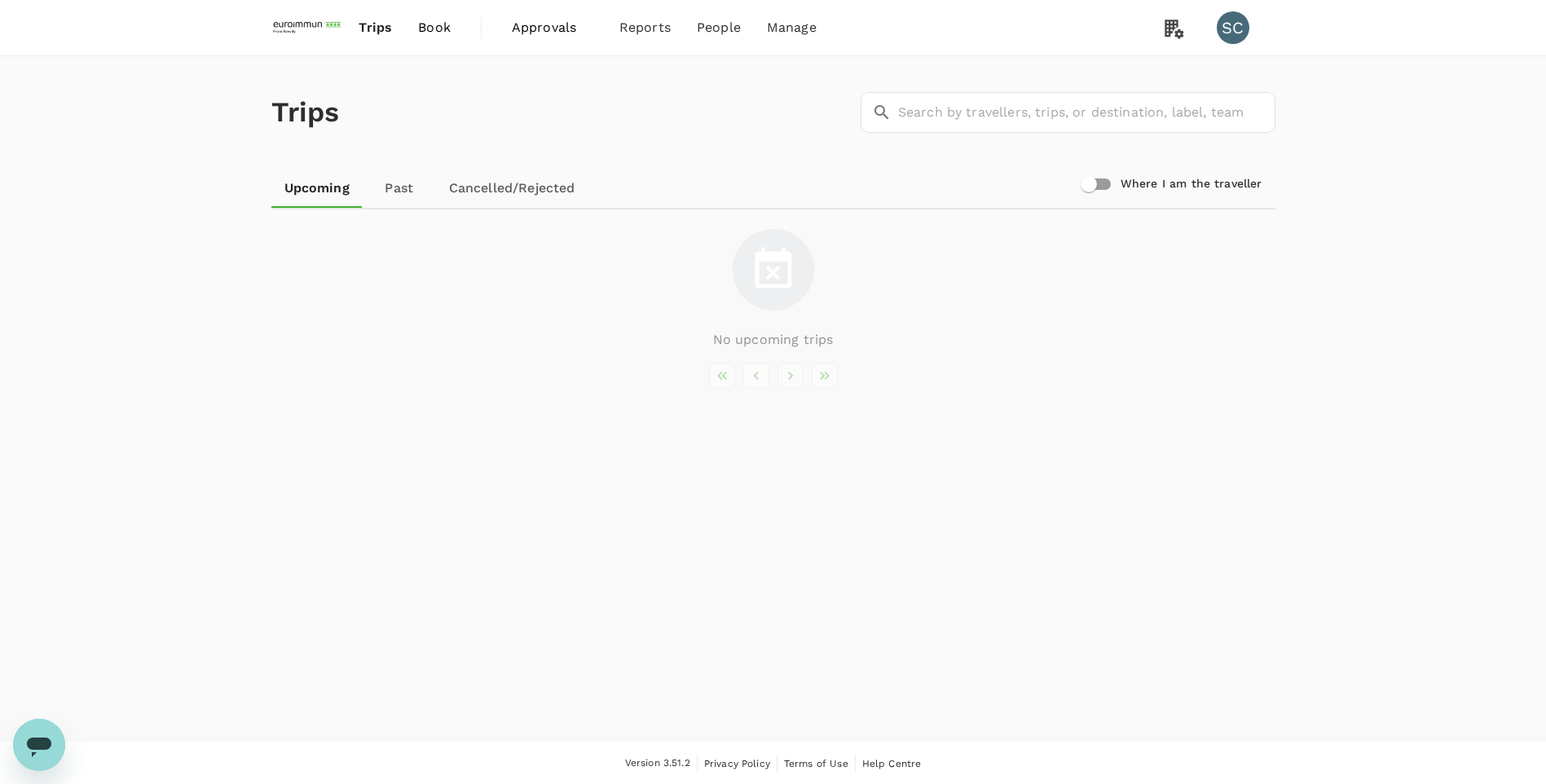
click at [433, 31] on span "Book" at bounding box center [434, 27] width 32 height 19
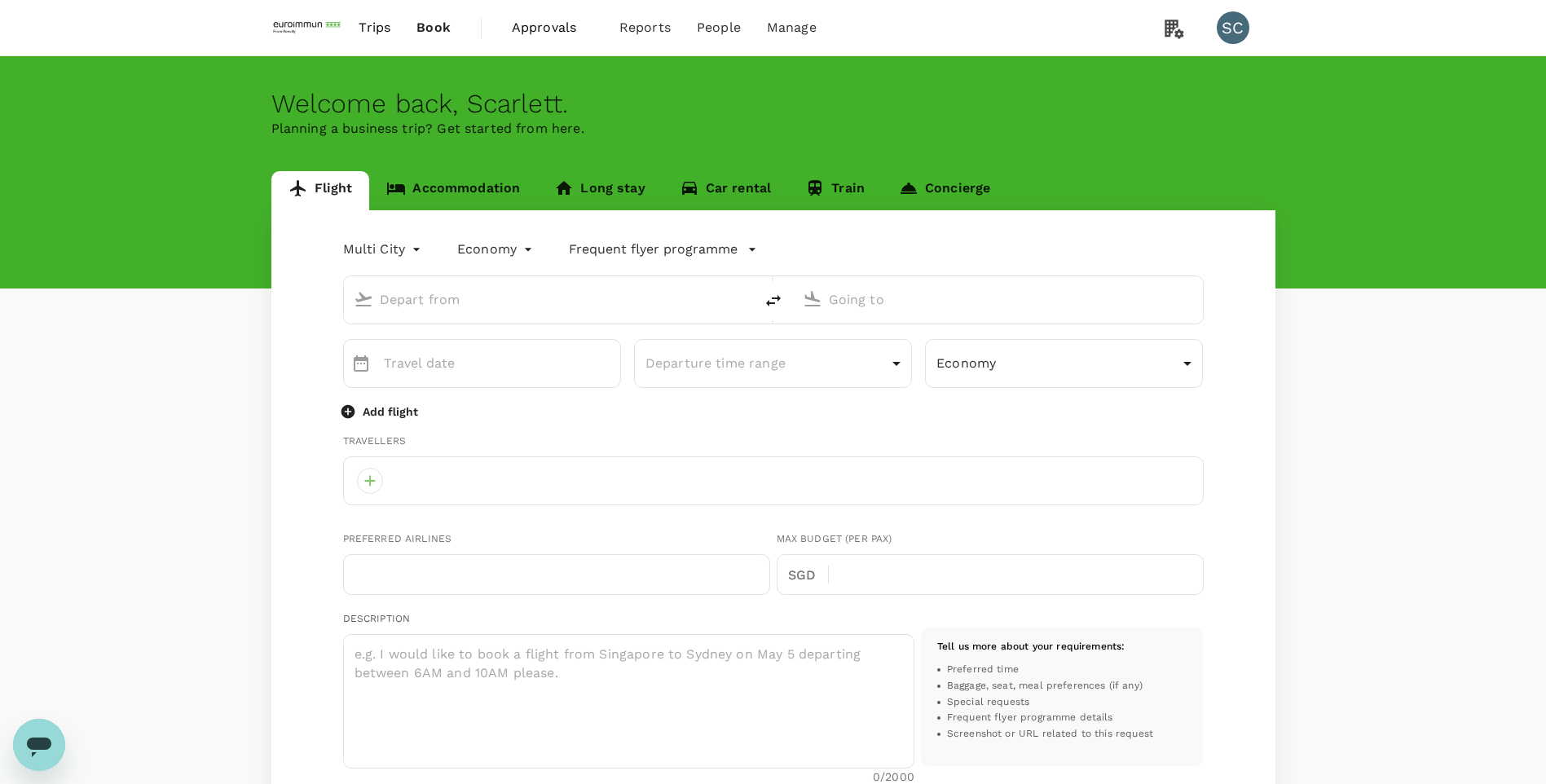
type input "roundtrip"
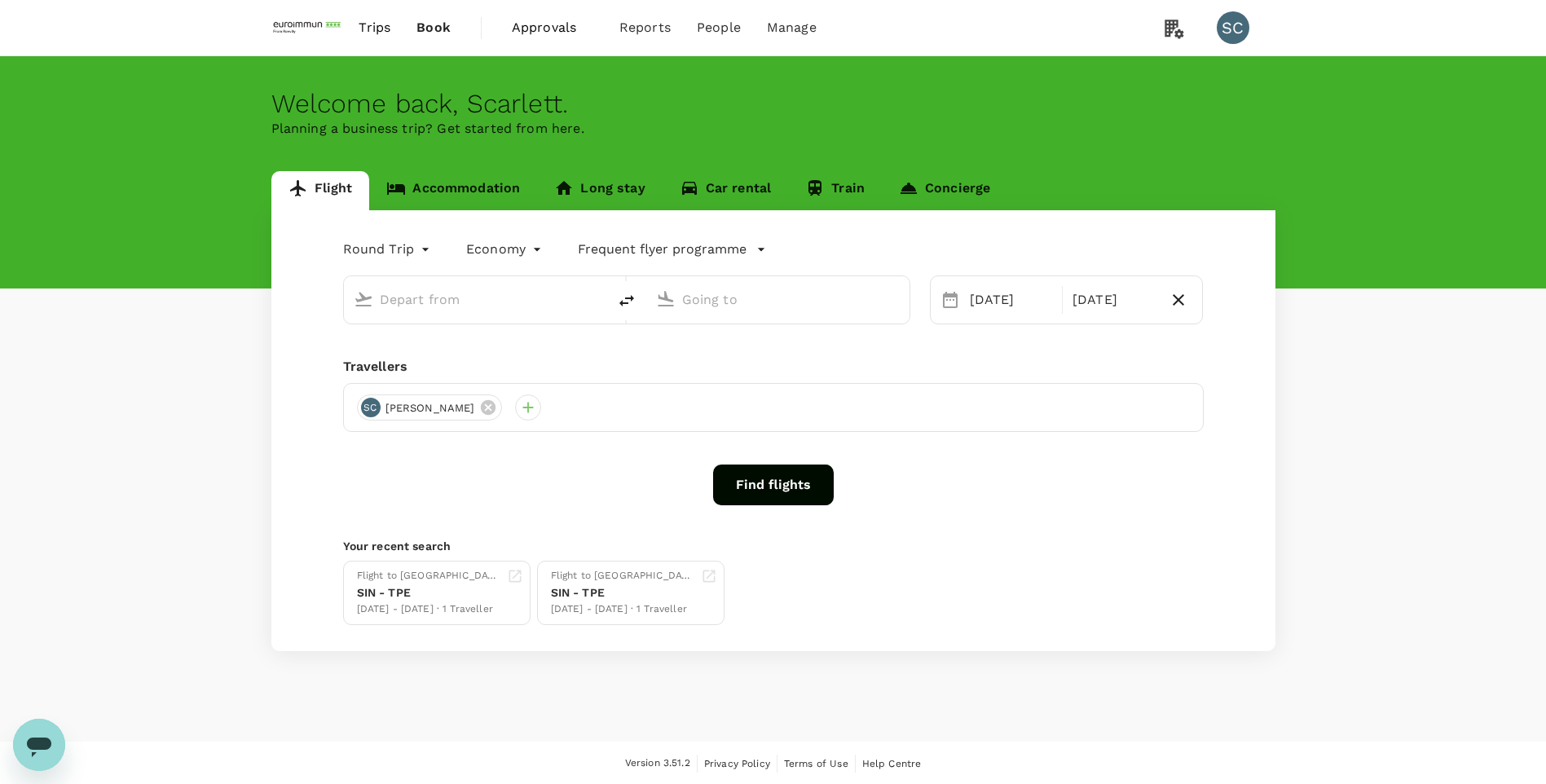
type input "Singapore Changi (SIN)"
type input "Taiwan Taoyuan Intl (TPE)"
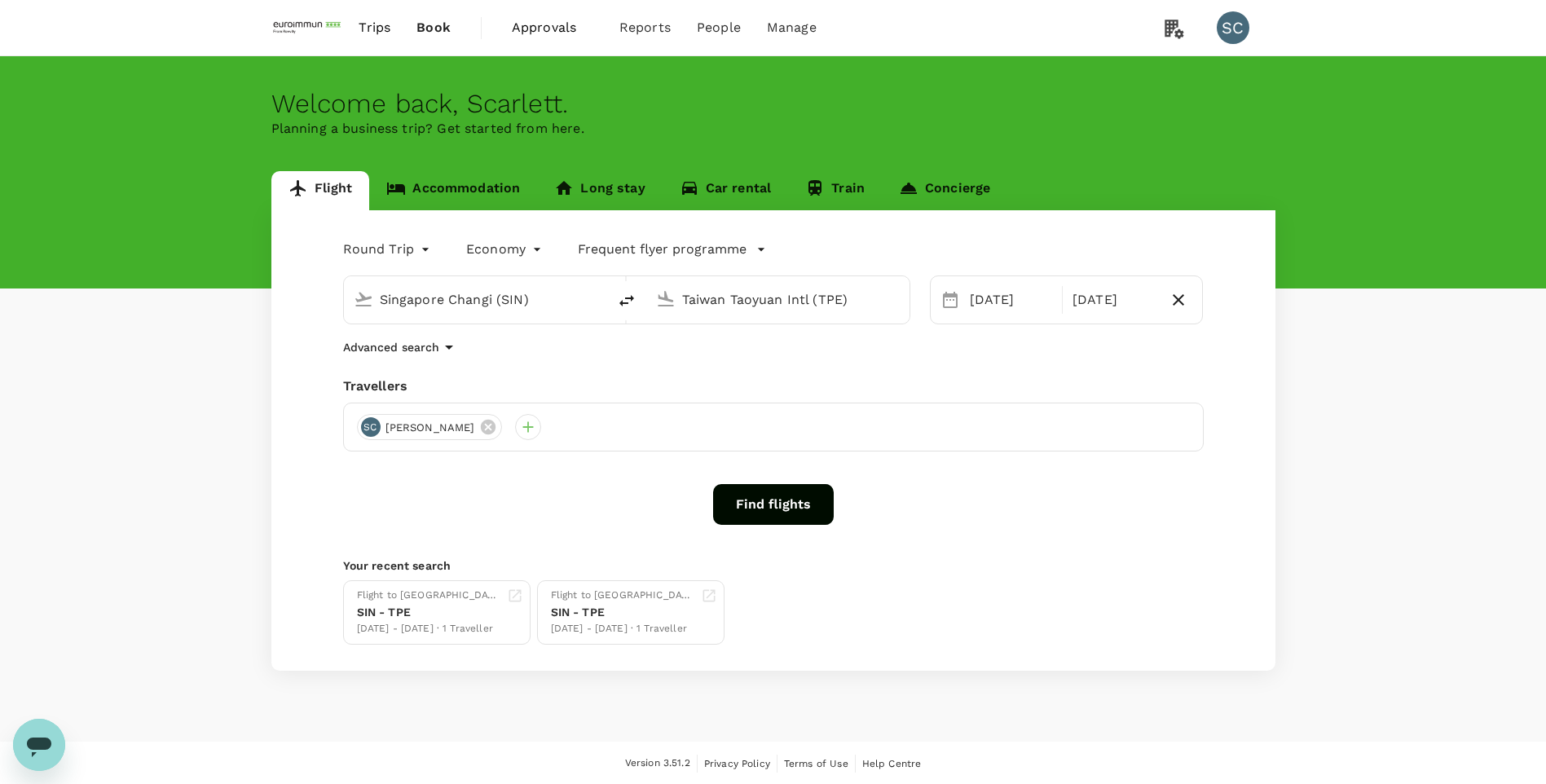
click at [805, 499] on button "Find flights" at bounding box center [773, 505] width 120 height 41
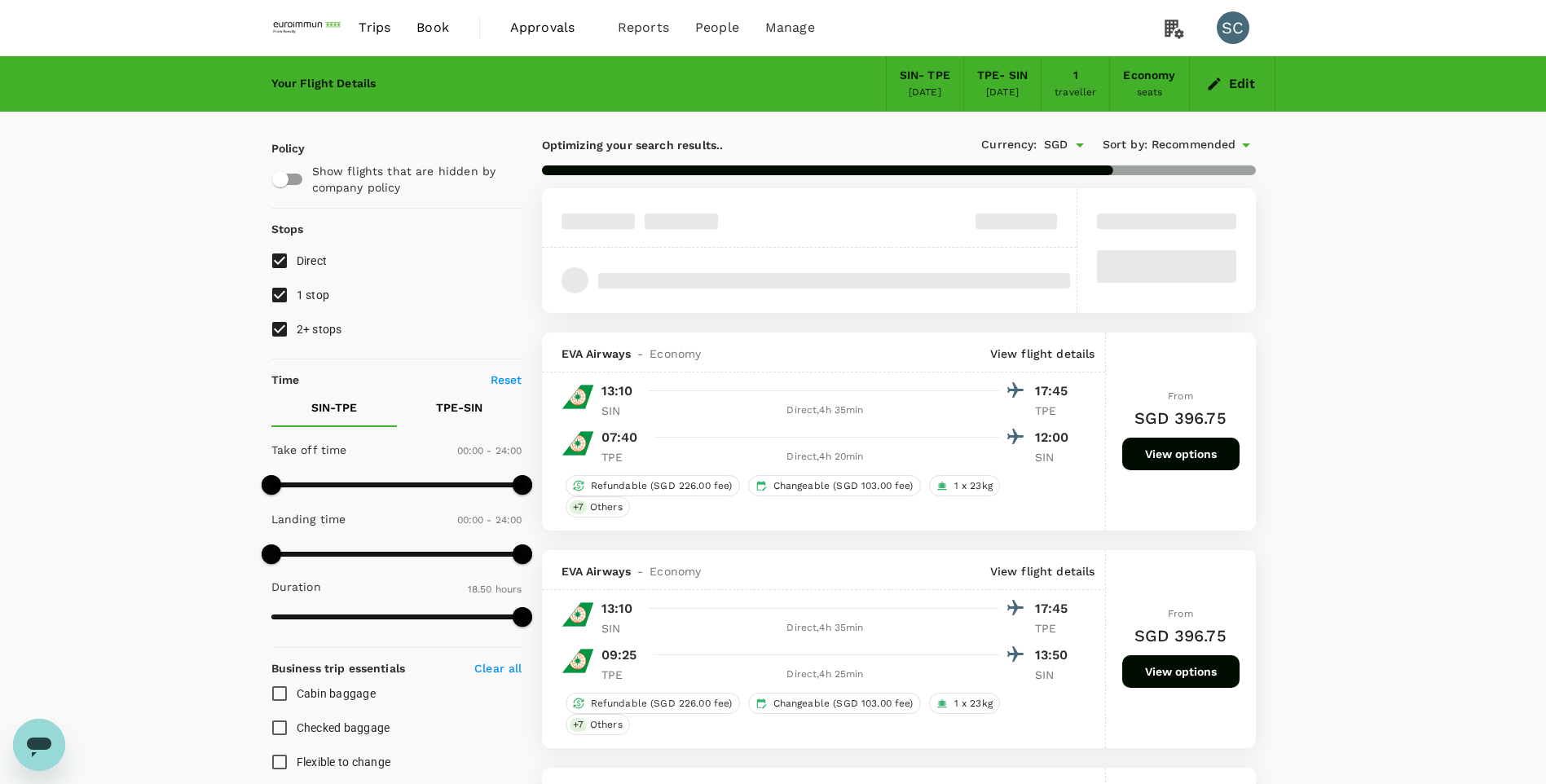
type input "1180"
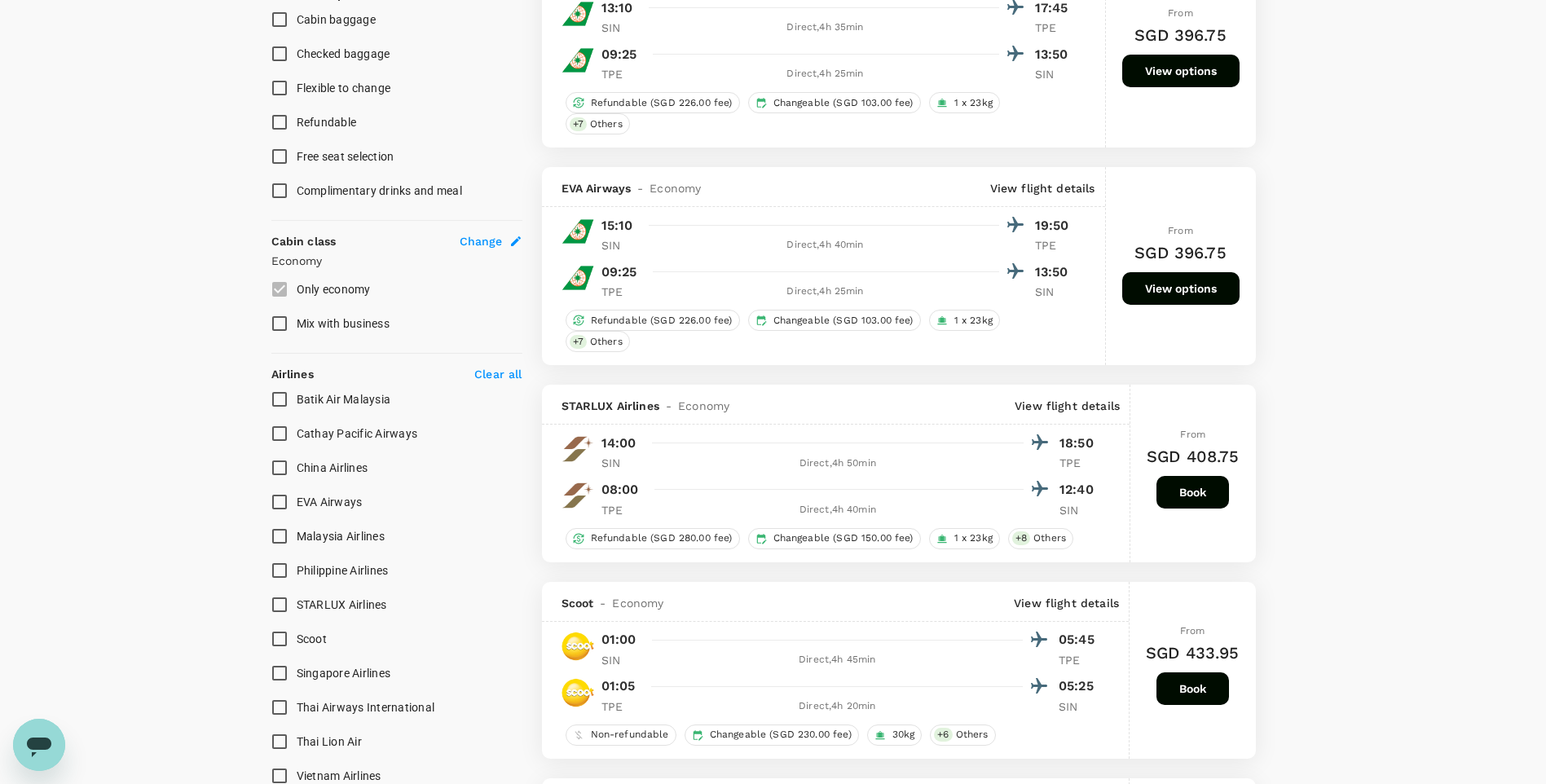
scroll to position [815, 0]
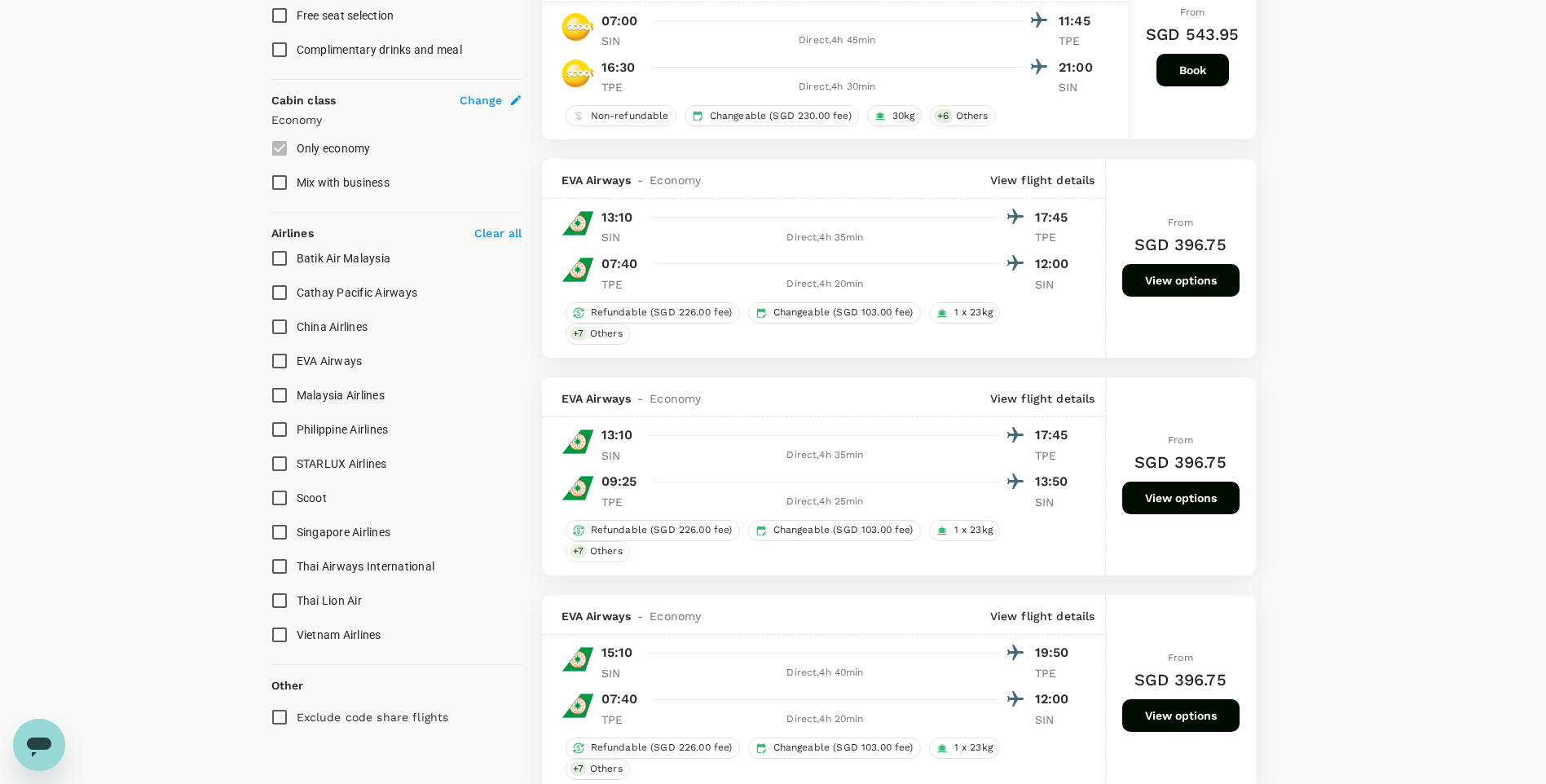
click at [280, 533] on input "Singapore Airlines" at bounding box center [279, 532] width 34 height 34
checkbox input "true"
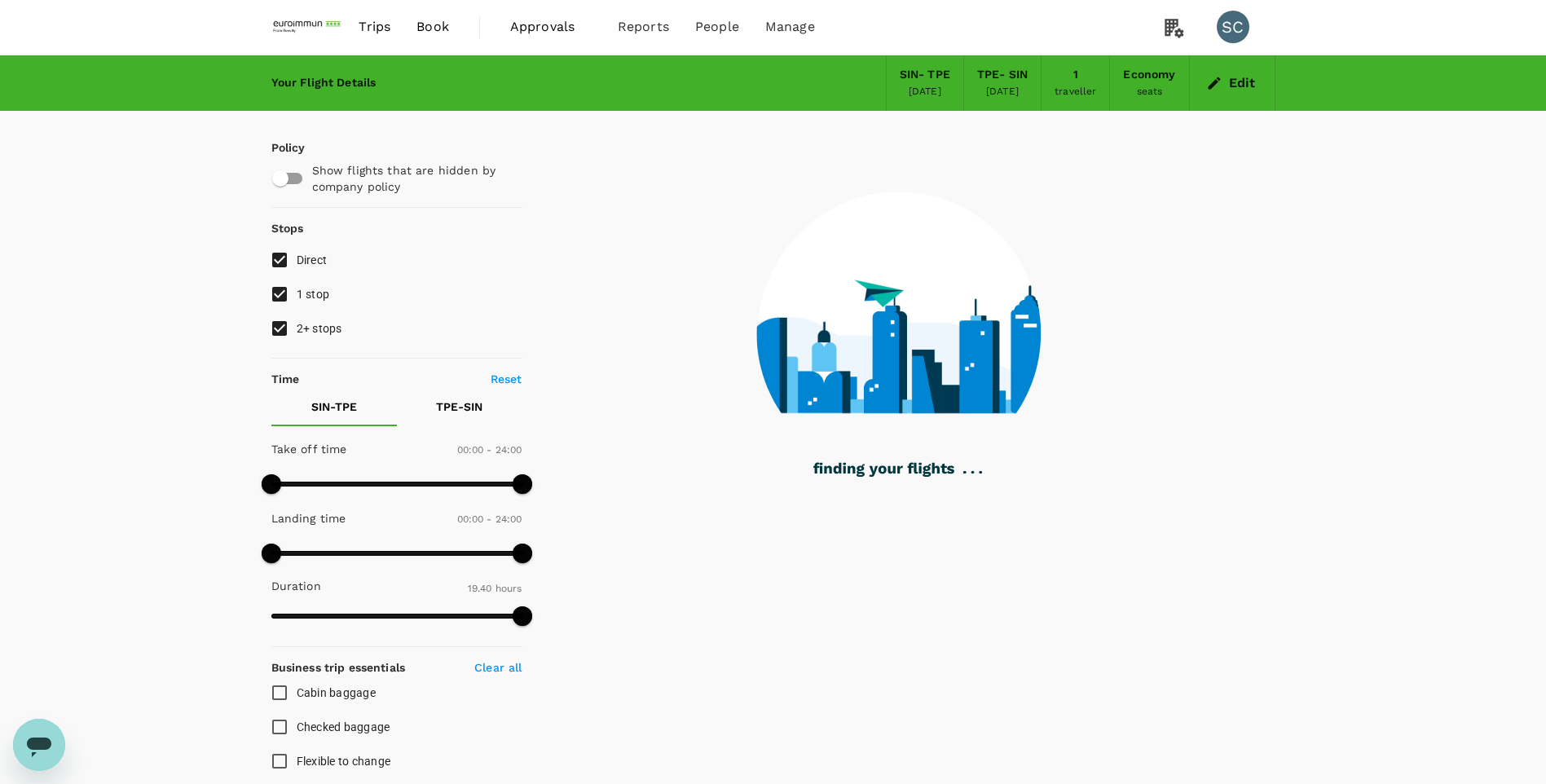
scroll to position [0, 0]
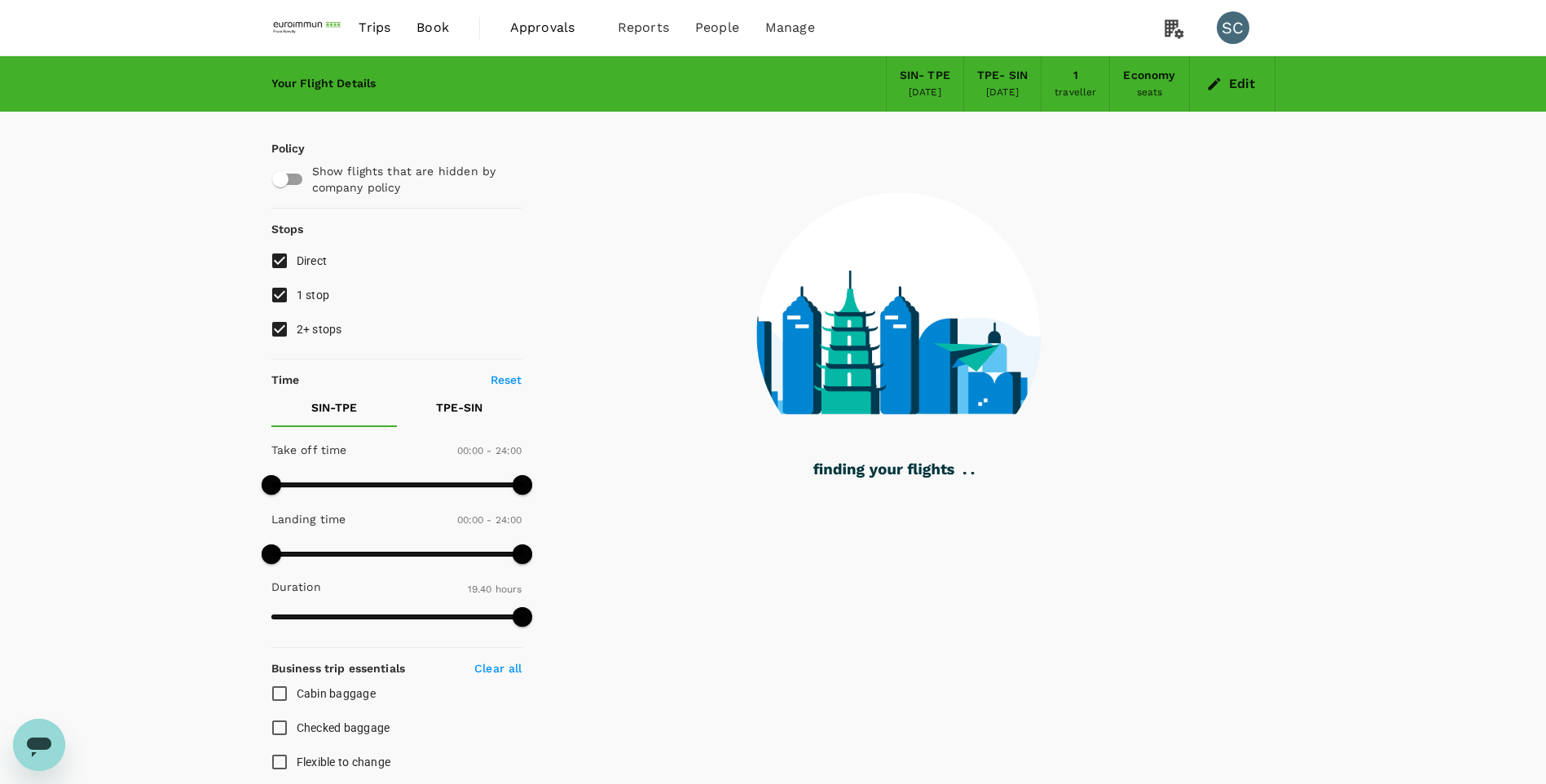
type input "1390"
checkbox input "false"
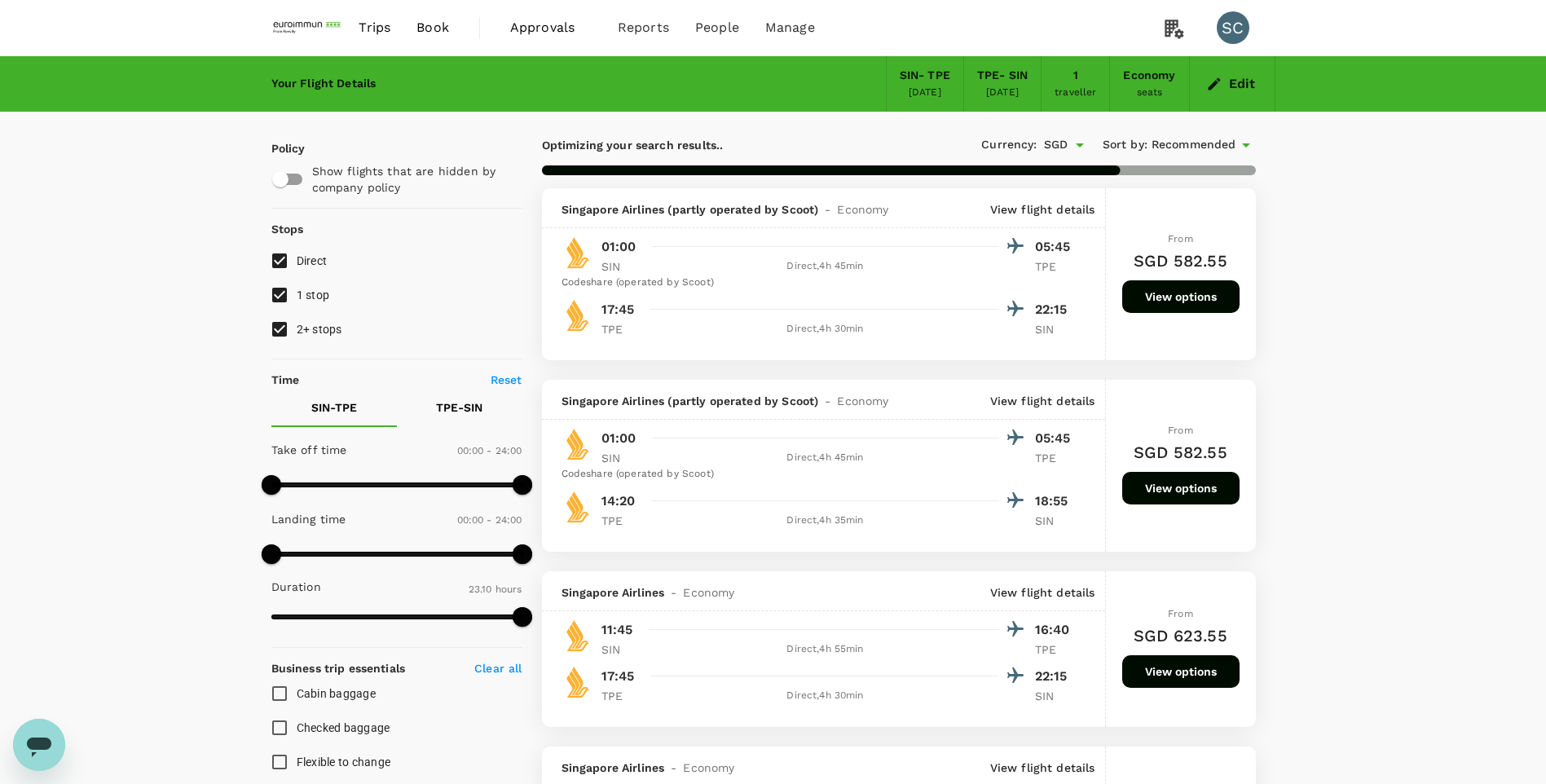
checkbox input "false"
checkbox input "true"
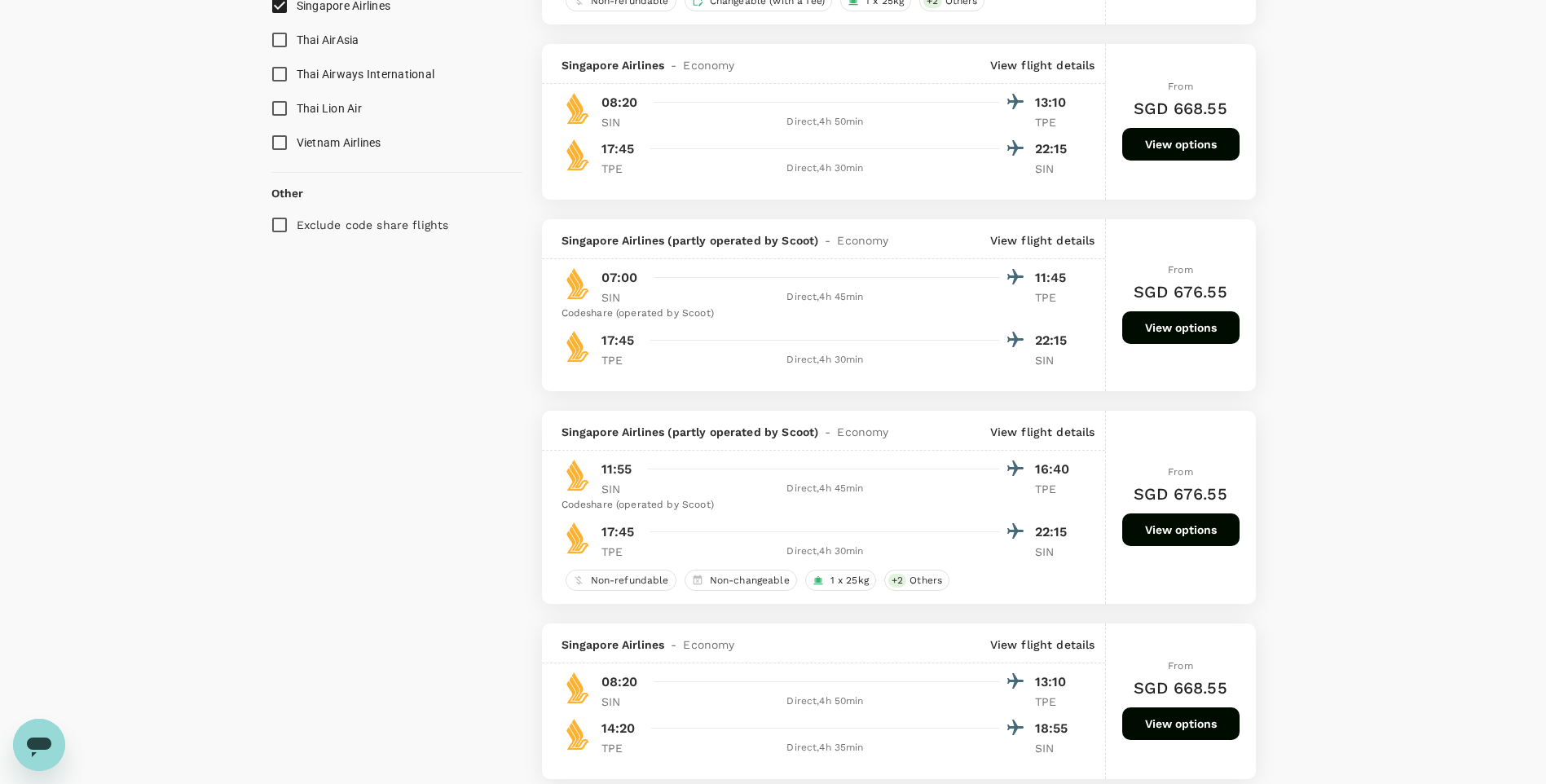
scroll to position [1711, 0]
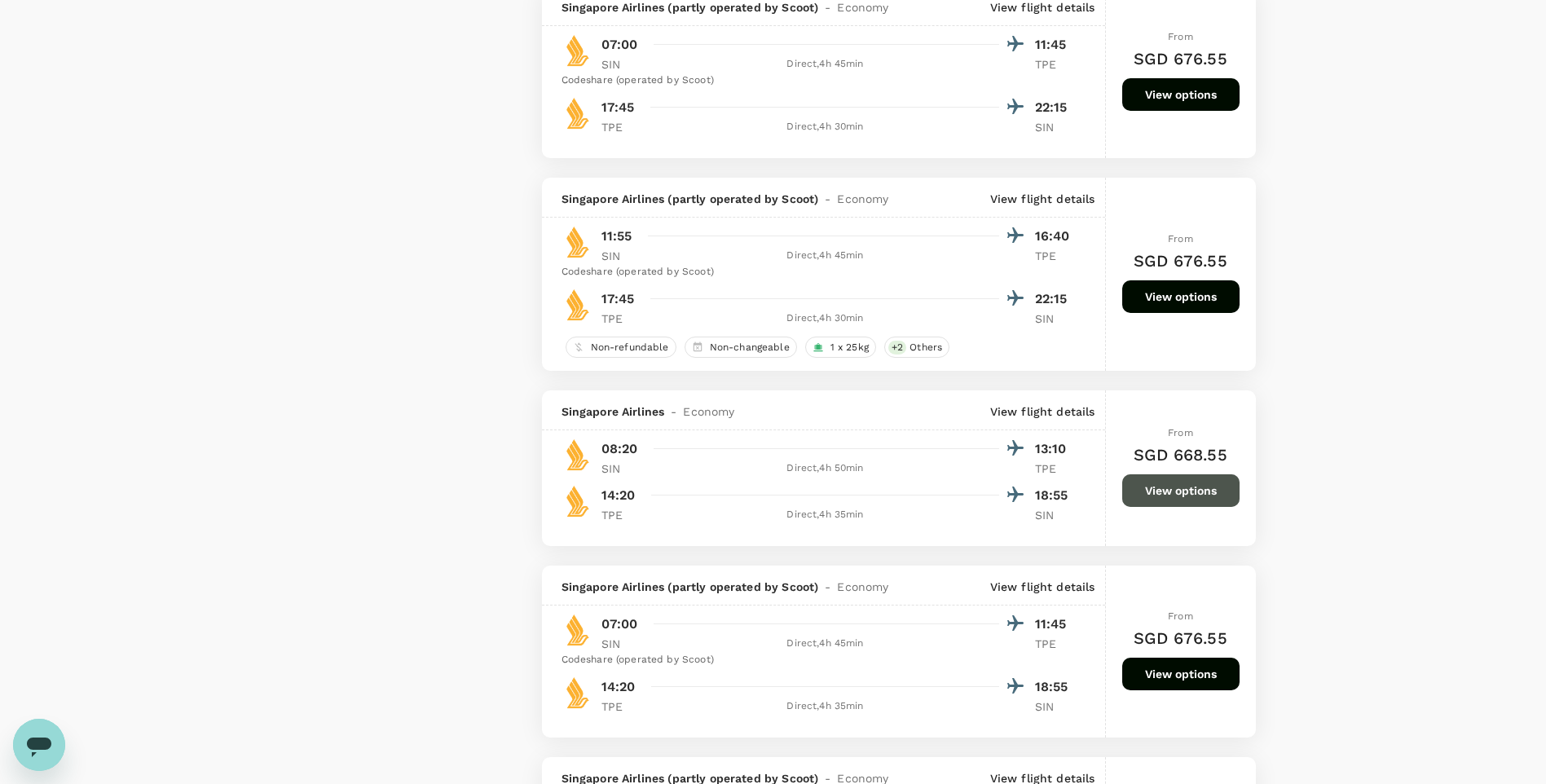
click at [1138, 487] on button "View options" at bounding box center [1181, 490] width 117 height 32
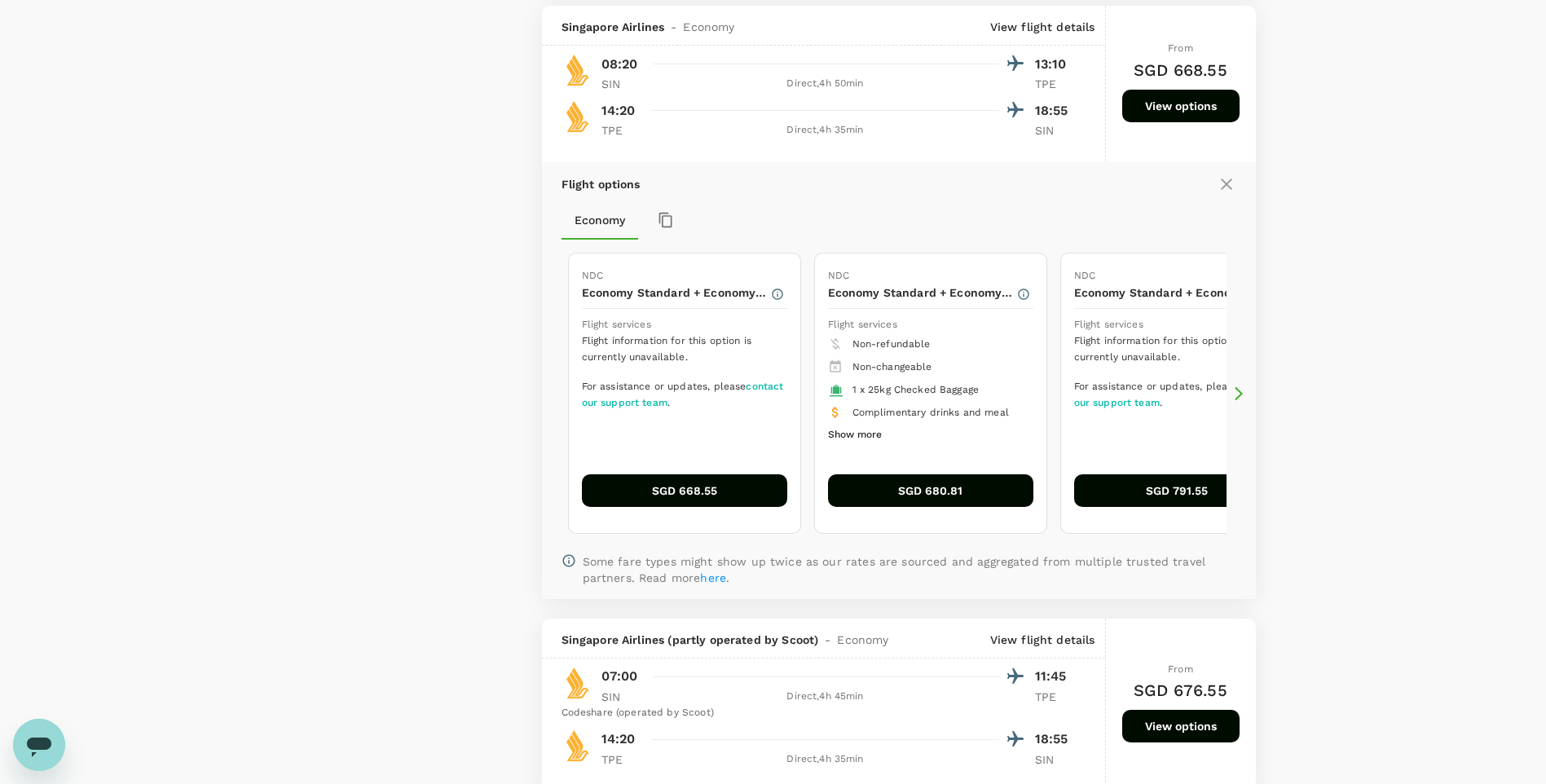
scroll to position [2101, 0]
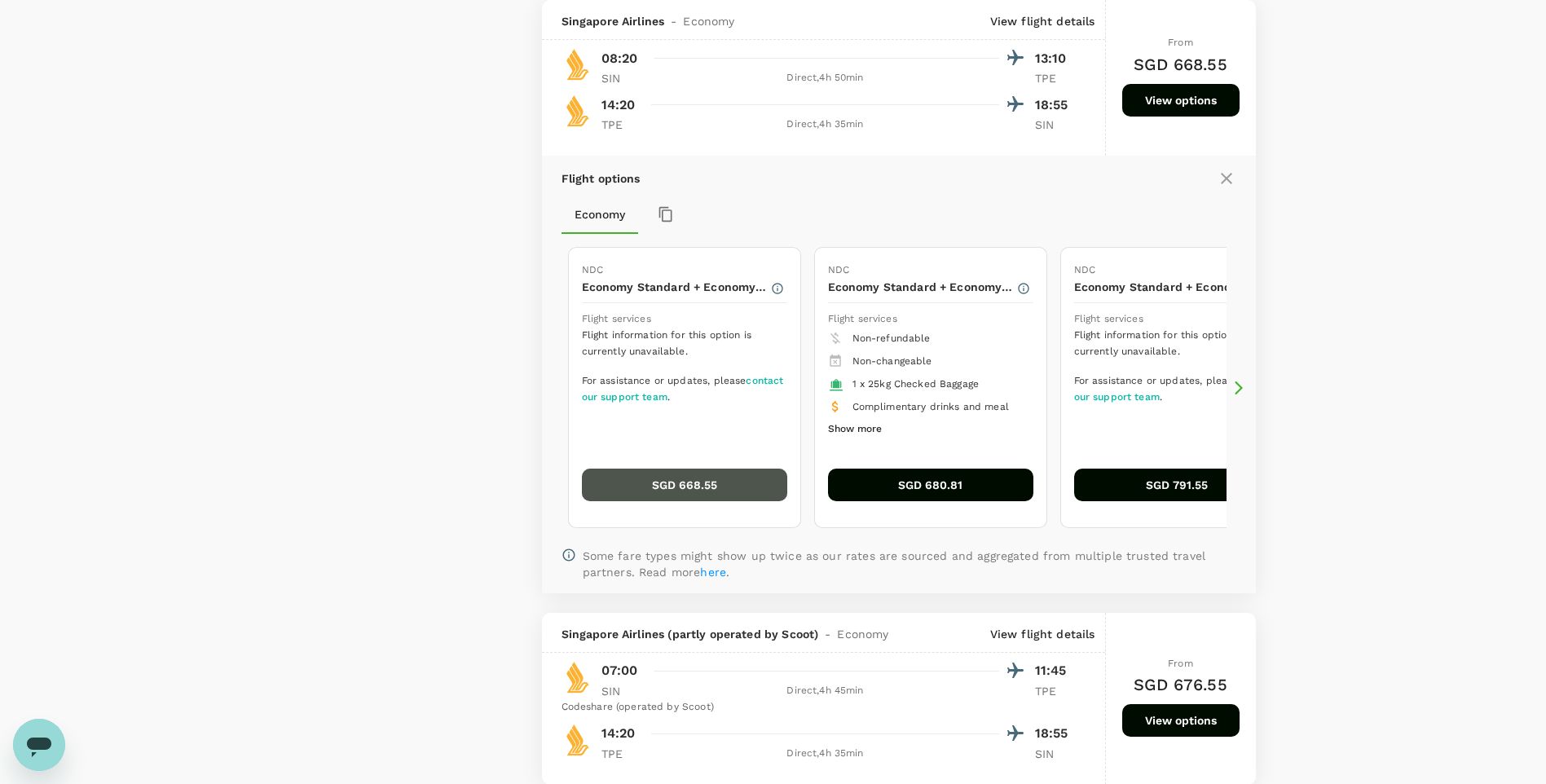
click at [659, 492] on button "SGD 668.55" at bounding box center [684, 484] width 205 height 32
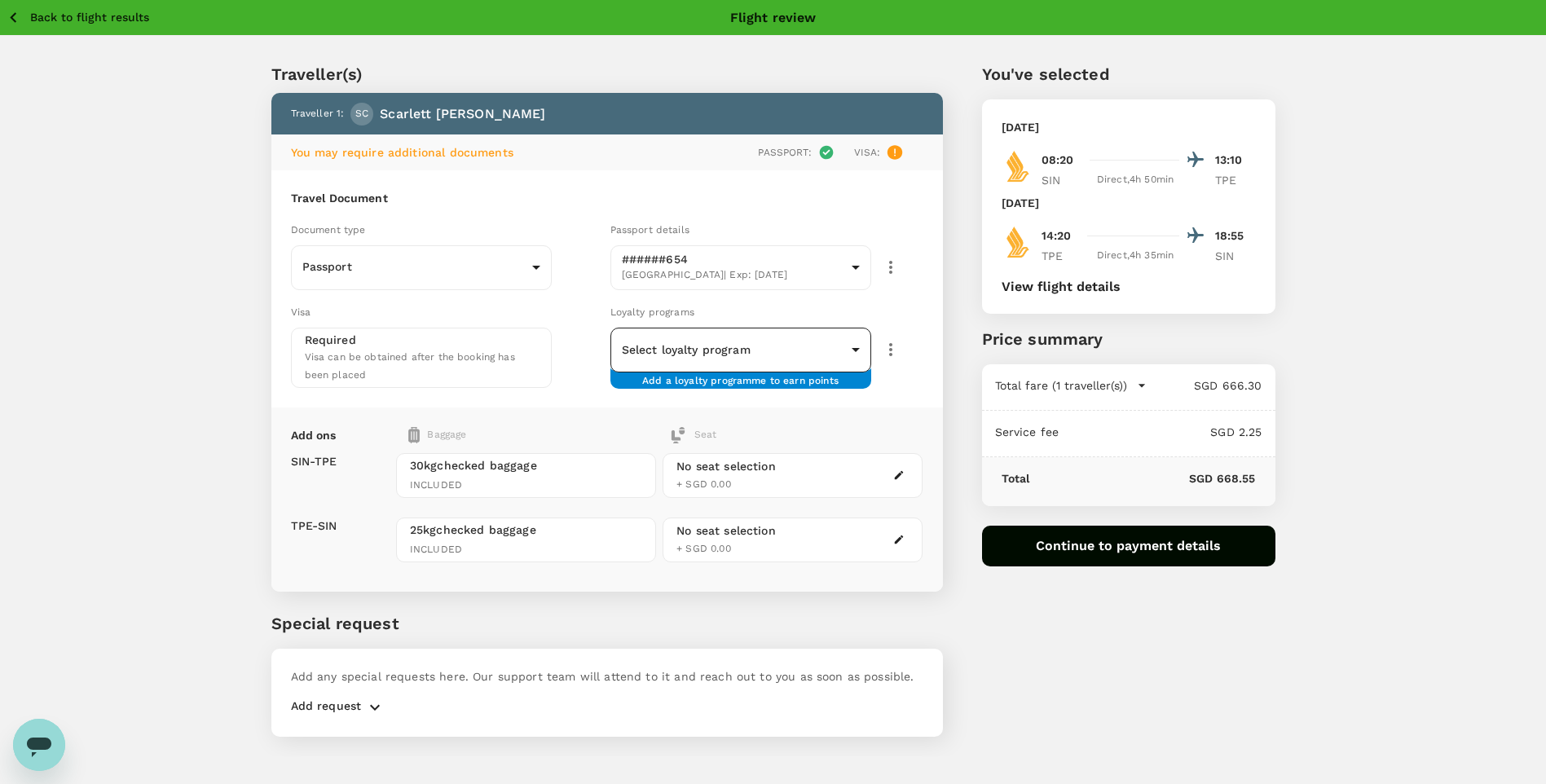
click at [832, 349] on body "Back to flight results Flight review Traveller(s) Traveller 1 : SC [PERSON_NAME…" at bounding box center [773, 414] width 1546 height 828
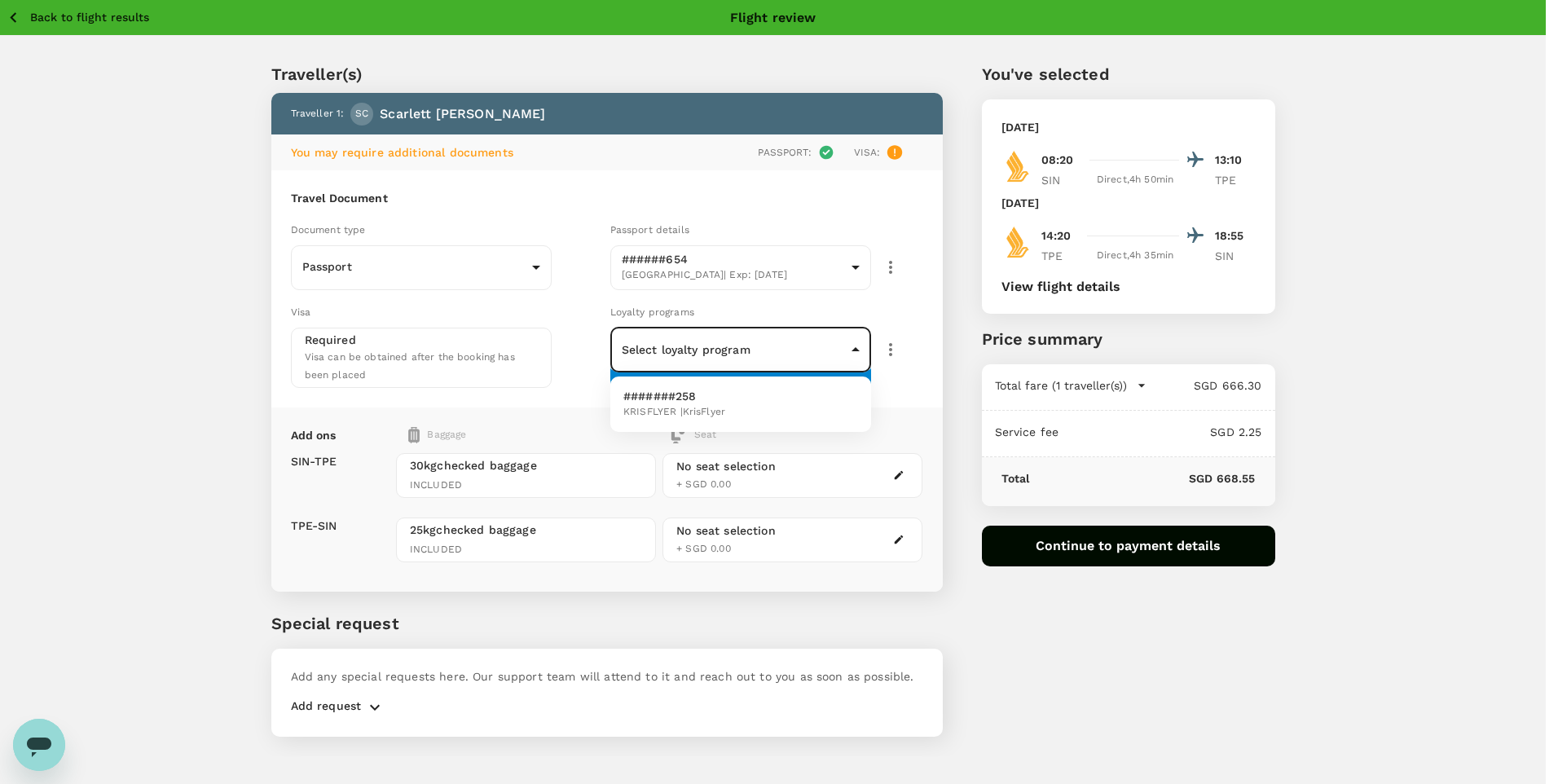
click at [832, 349] on div at bounding box center [779, 392] width 1558 height 784
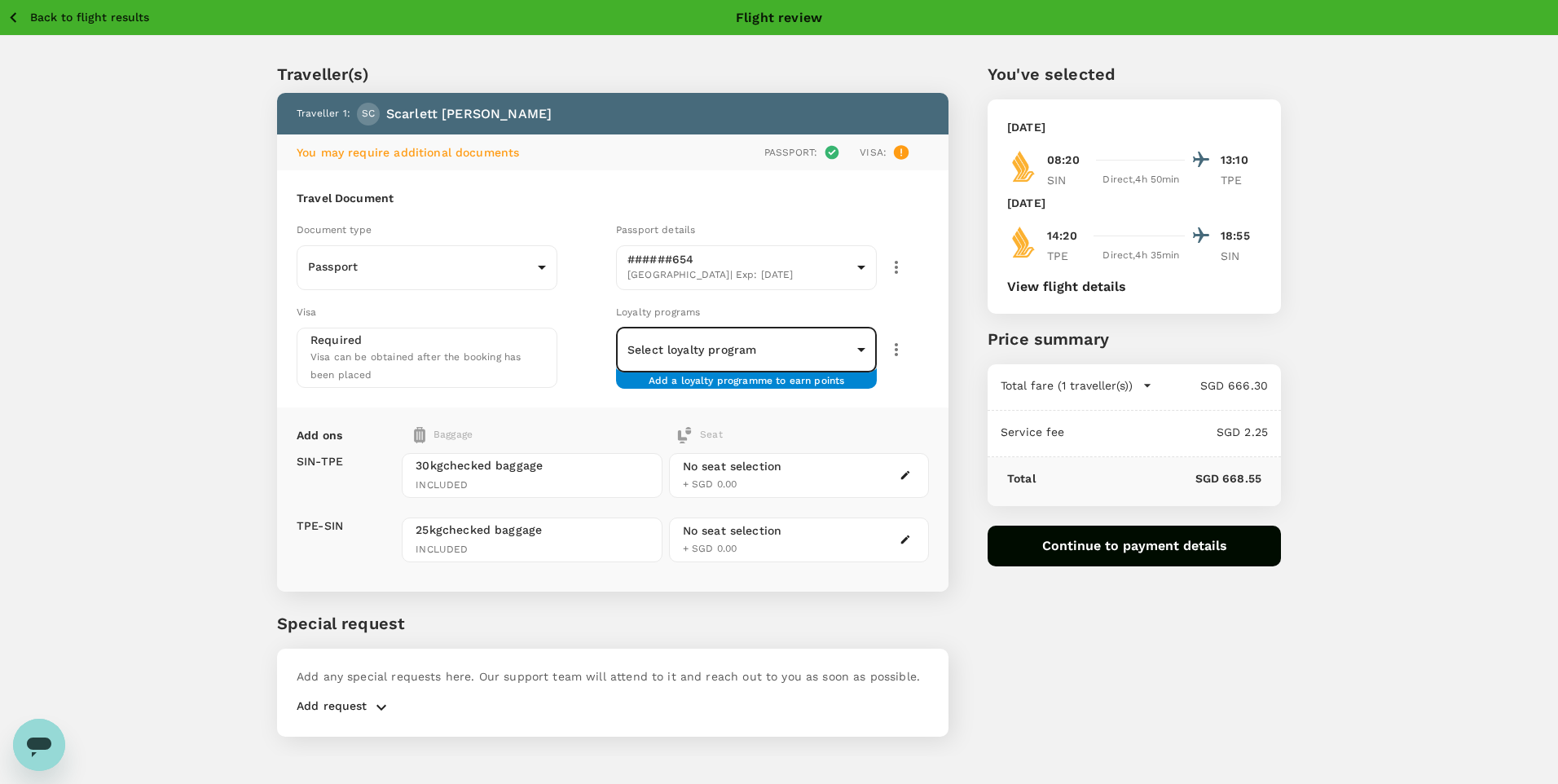
click at [832, 349] on body "Back to flight results Flight review Traveller(s) Traveller 1 : SC [PERSON_NAME…" at bounding box center [779, 414] width 1558 height 828
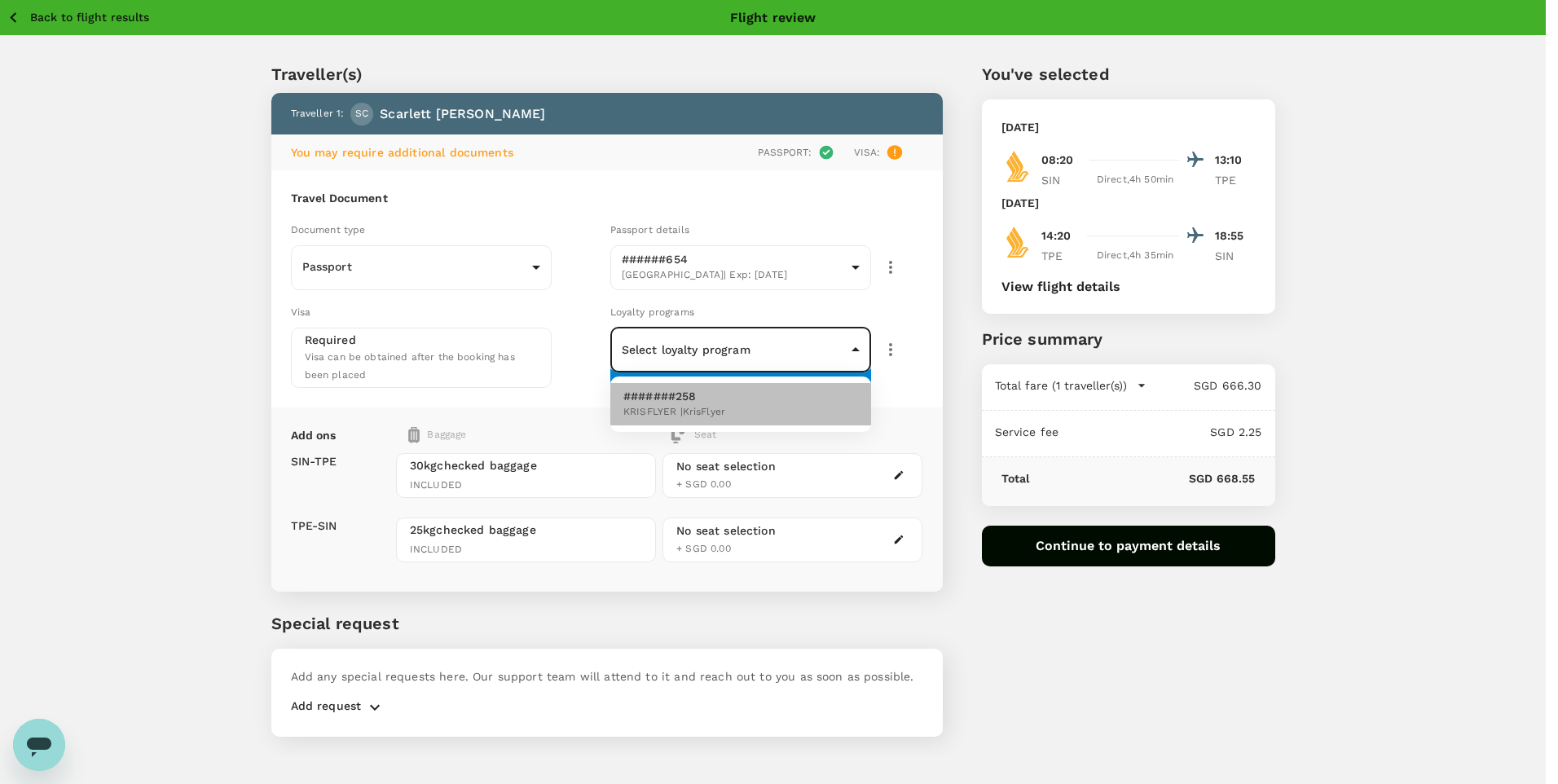
click at [714, 410] on span "KRISFLYER | KrisFlyer" at bounding box center [674, 412] width 102 height 17
type input "558b5b84-881f-40f1-9c4a-f5e019ca8b4d"
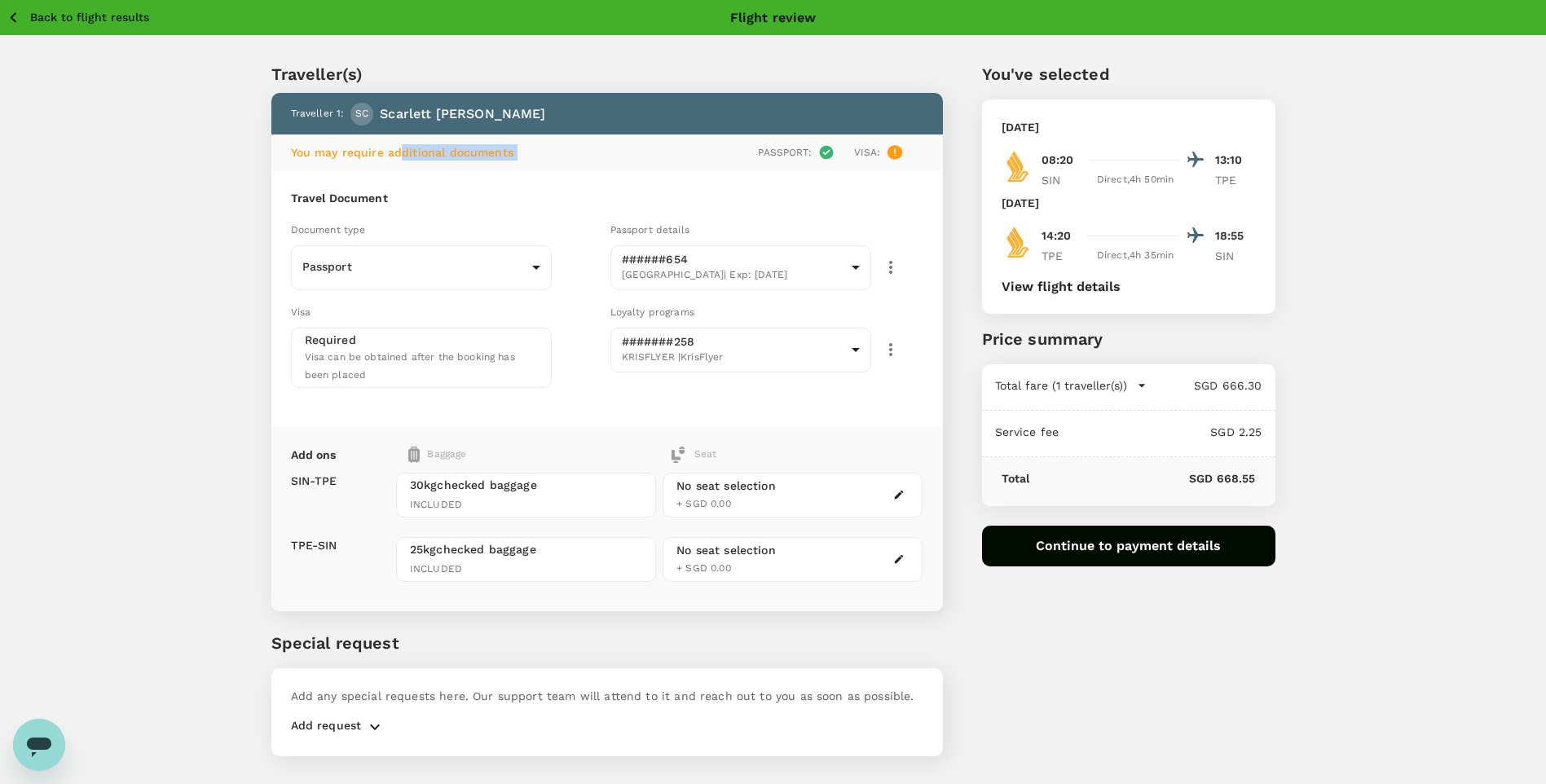
drag, startPoint x: 399, startPoint y: 160, endPoint x: 650, endPoint y: 160, distance: 251.0
click at [650, 160] on div "You may require additional documents Passport : Visa :" at bounding box center [607, 153] width 632 height 17
click at [650, 160] on div "Passport : Visa :" at bounding box center [738, 153] width 369 height 17
click at [886, 153] on div "Visa :" at bounding box center [879, 153] width 50 height 17
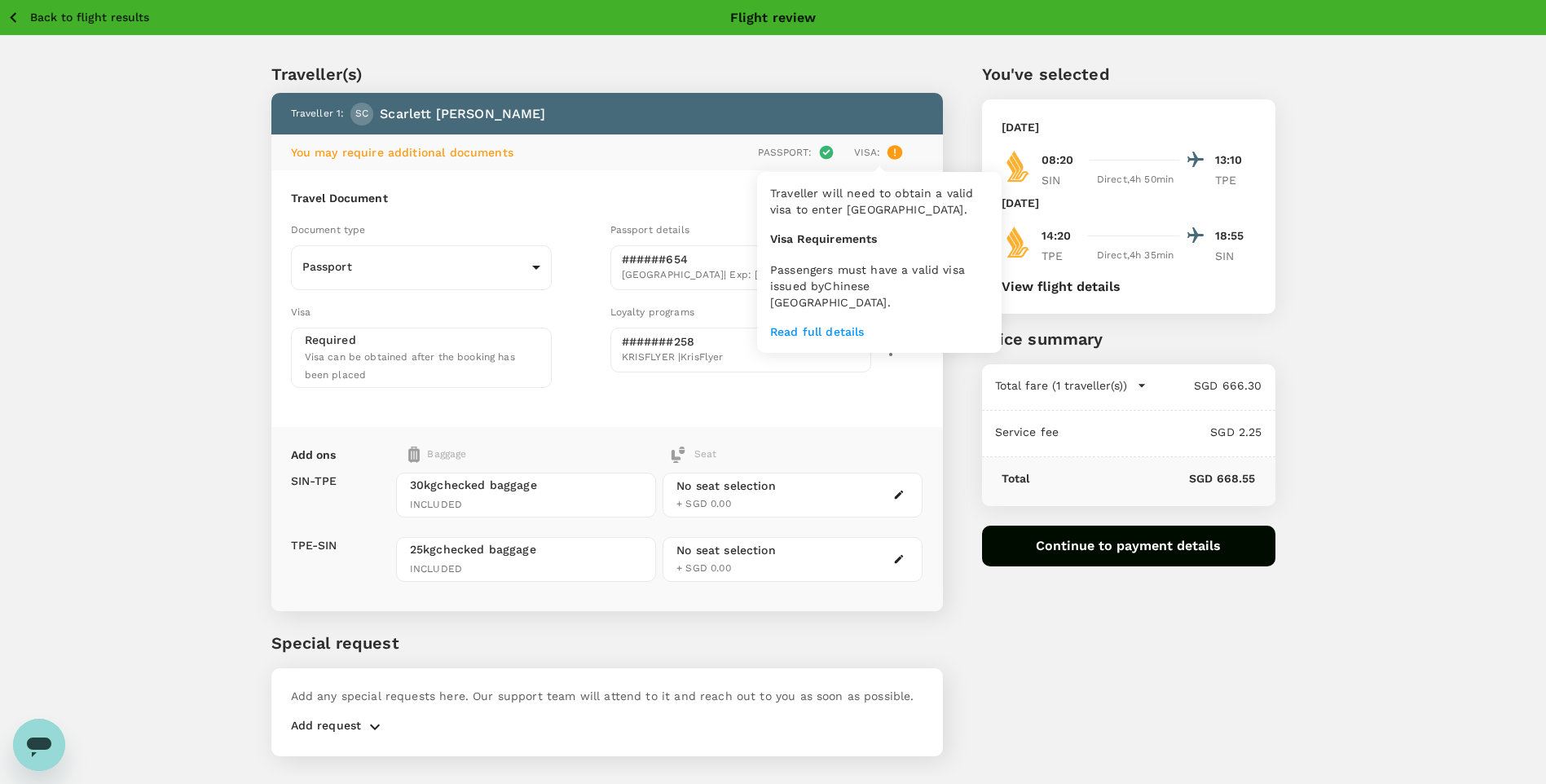
click at [908, 150] on div "Passport : Visa :" at bounding box center [738, 153] width 369 height 17
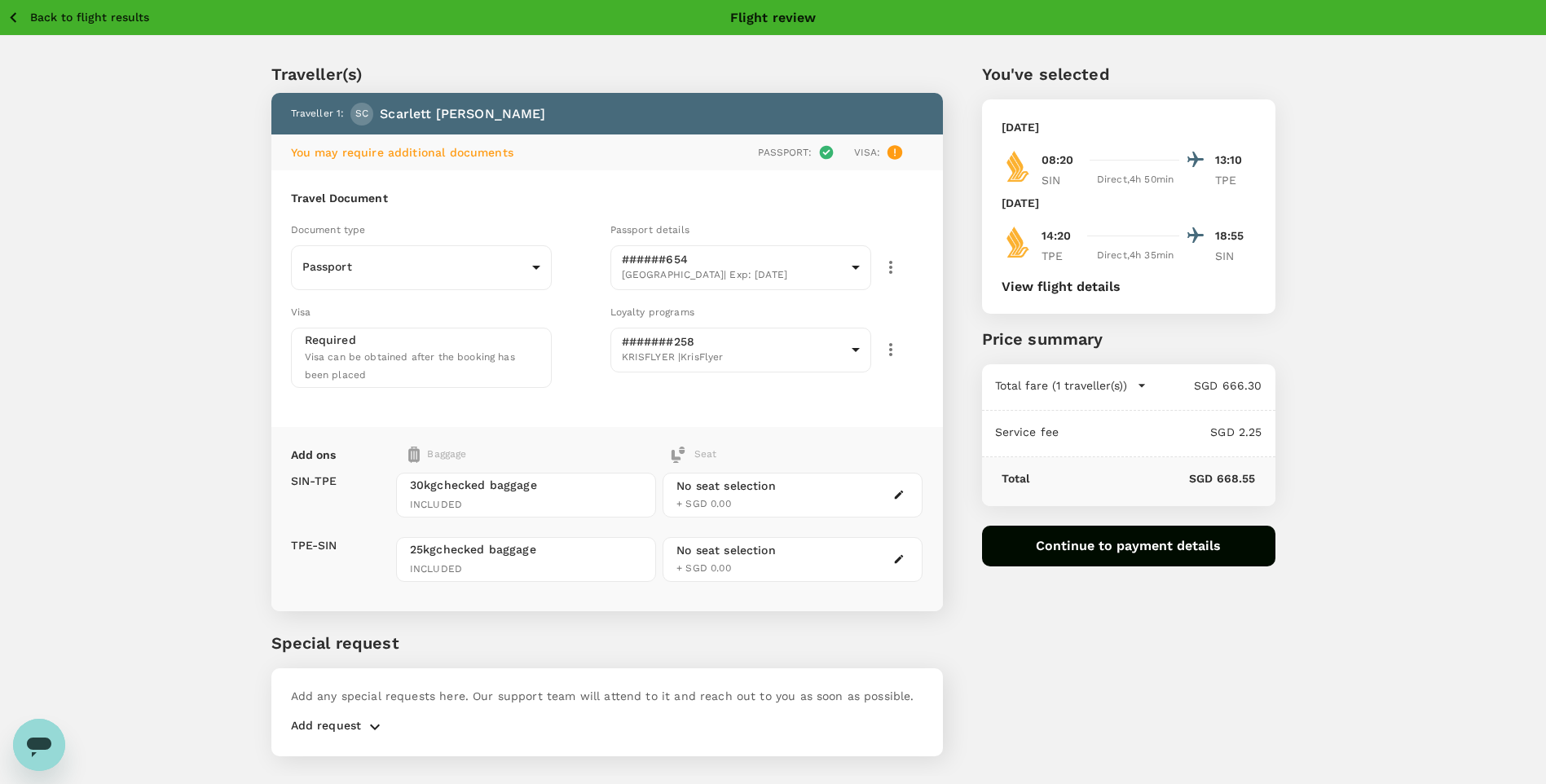
click at [686, 159] on div "Passport : Visa :" at bounding box center [738, 153] width 369 height 17
click at [418, 368] on div "Visa can be obtained after the booking has been placed" at bounding box center [422, 365] width 233 height 36
click at [412, 353] on span "Visa can be obtained after the booking has been placed" at bounding box center [410, 366] width 210 height 30
click at [349, 361] on span "Visa can be obtained after the booking has been placed" at bounding box center [410, 366] width 210 height 30
drag, startPoint x: 316, startPoint y: 361, endPoint x: 463, endPoint y: 361, distance: 147.0
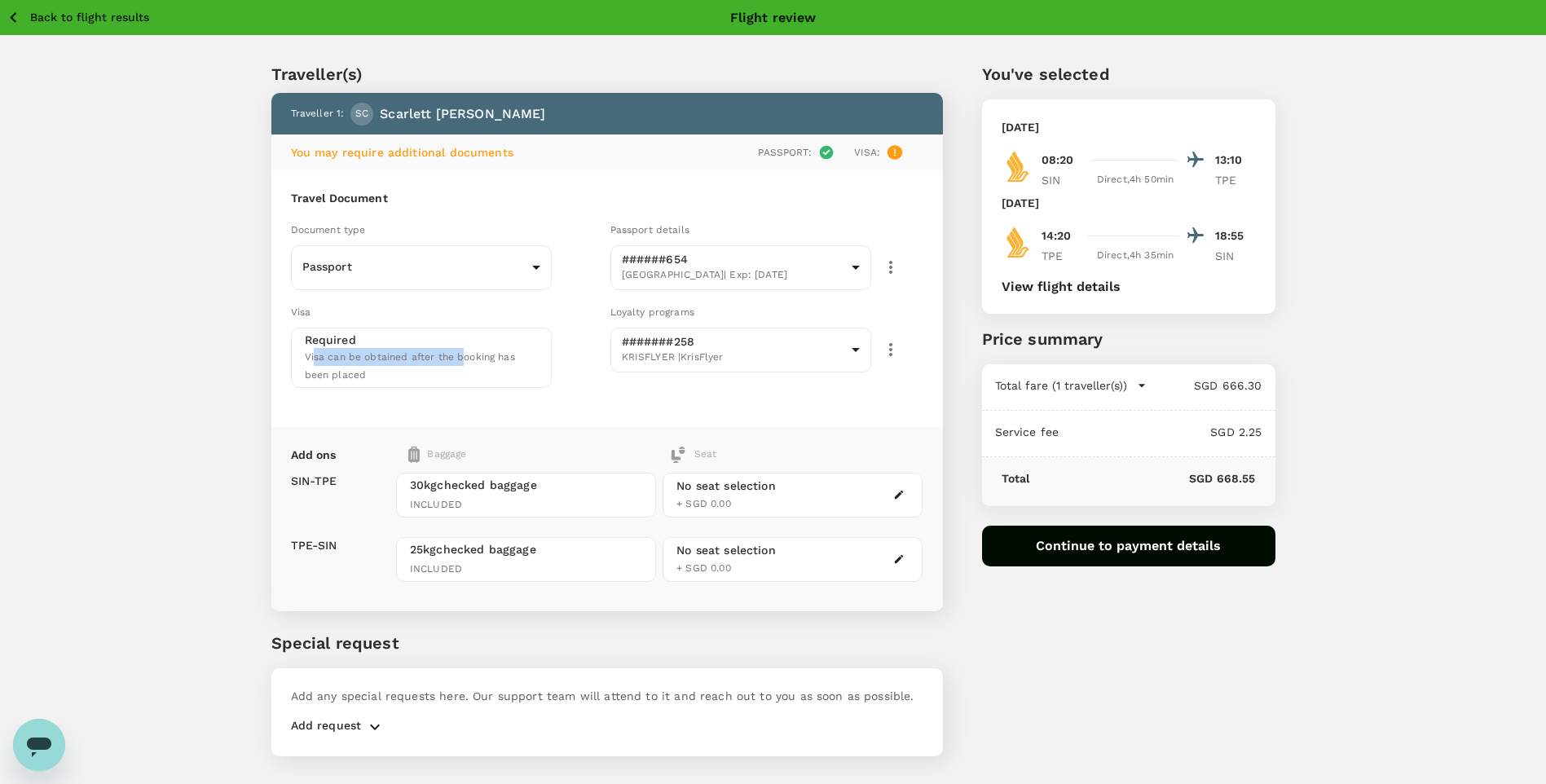
click at [463, 361] on span "Visa can be obtained after the booking has been placed" at bounding box center [410, 366] width 210 height 30
drag, startPoint x: 463, startPoint y: 361, endPoint x: 430, endPoint y: 373, distance: 35.1
click at [455, 366] on div "Visa can be obtained after the booking has been placed" at bounding box center [422, 365] width 233 height 36
drag, startPoint x: 382, startPoint y: 377, endPoint x: 280, endPoint y: 354, distance: 104.6
click at [280, 354] on div "Travel Document Document type Passport Passport ​ Passport details ######654 [G…" at bounding box center [607, 299] width 671 height 257
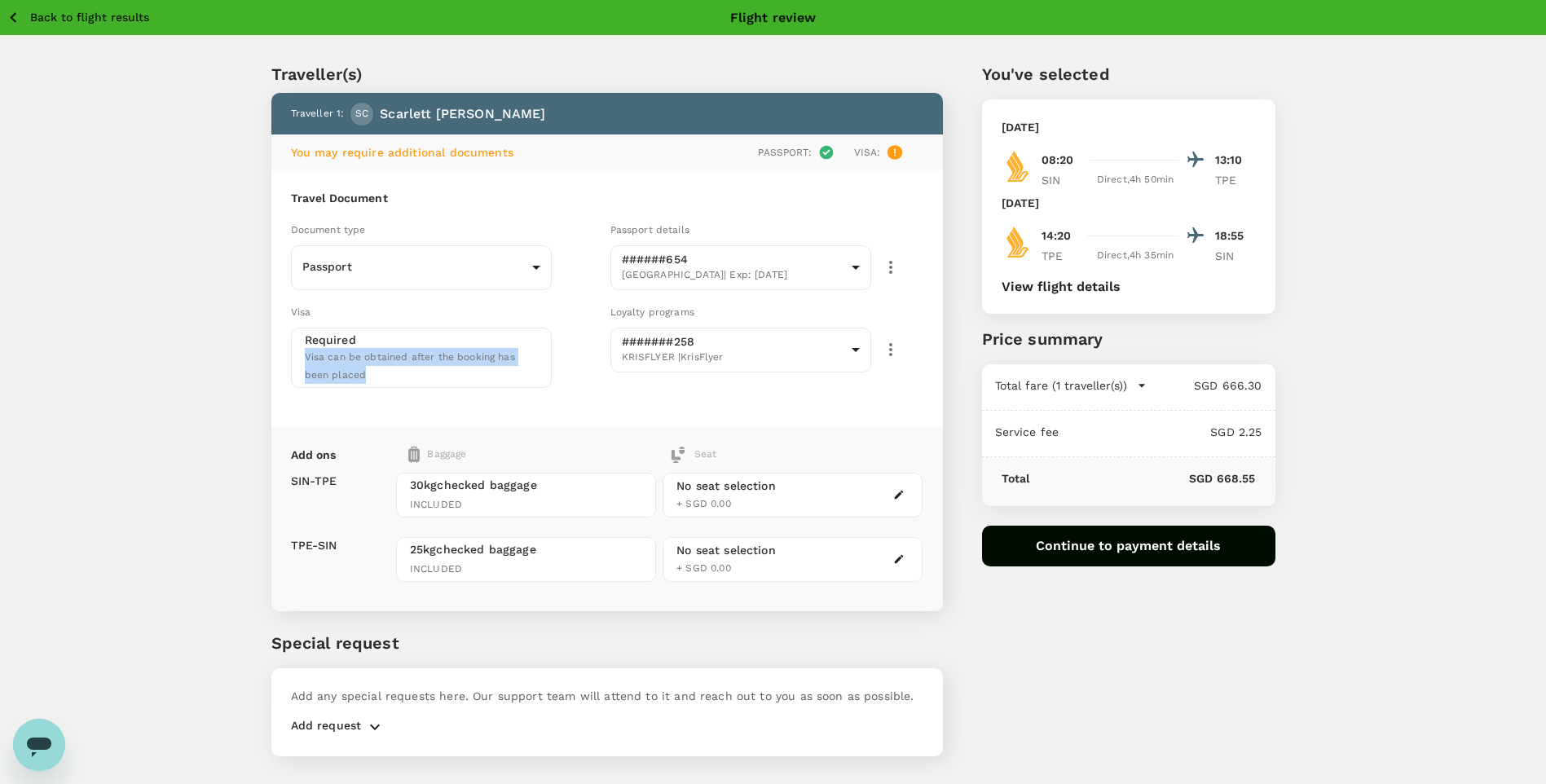
drag, startPoint x: 280, startPoint y: 354, endPoint x: 365, endPoint y: 368, distance: 86.1
click at [365, 368] on div "Visa can be obtained after the booking has been placed" at bounding box center [422, 365] width 233 height 36
